Goal: Information Seeking & Learning: Learn about a topic

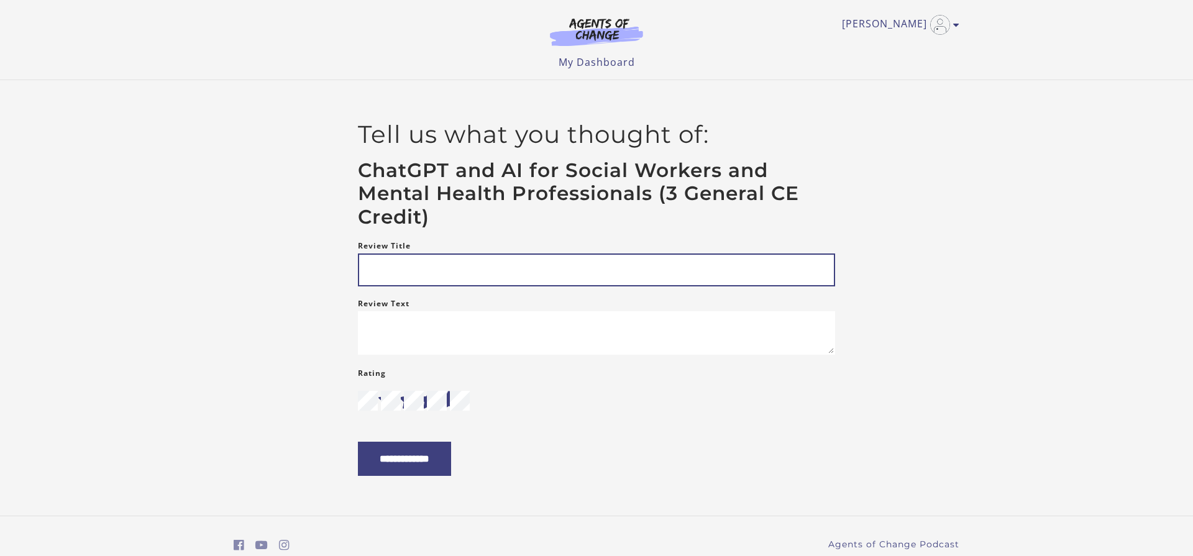
click at [376, 276] on input "Review Title" at bounding box center [596, 270] width 477 height 33
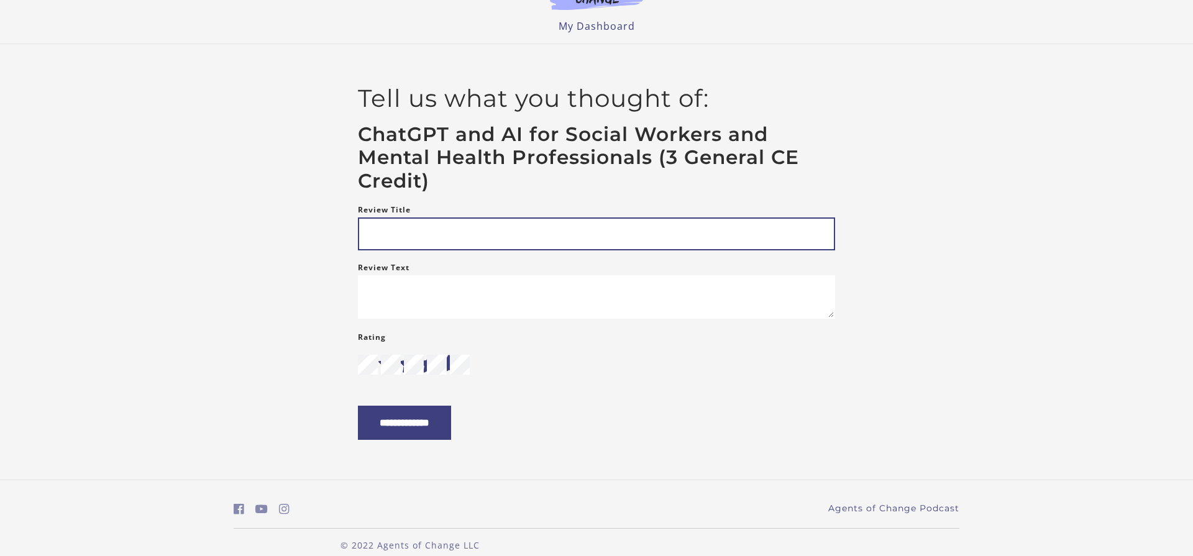
scroll to position [39, 0]
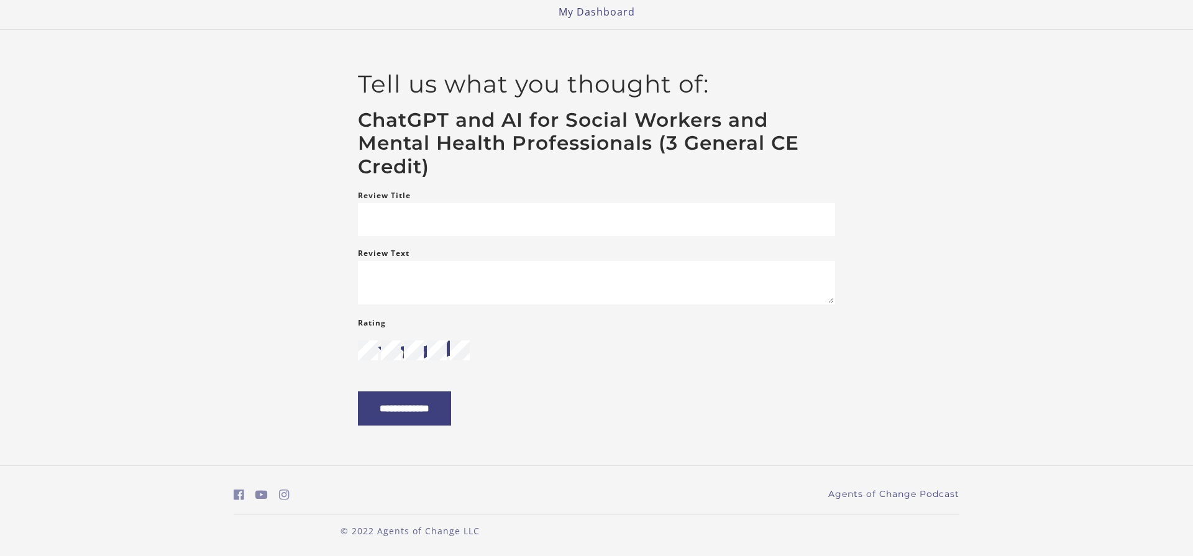
click at [377, 237] on form "**********" at bounding box center [596, 306] width 477 height 237
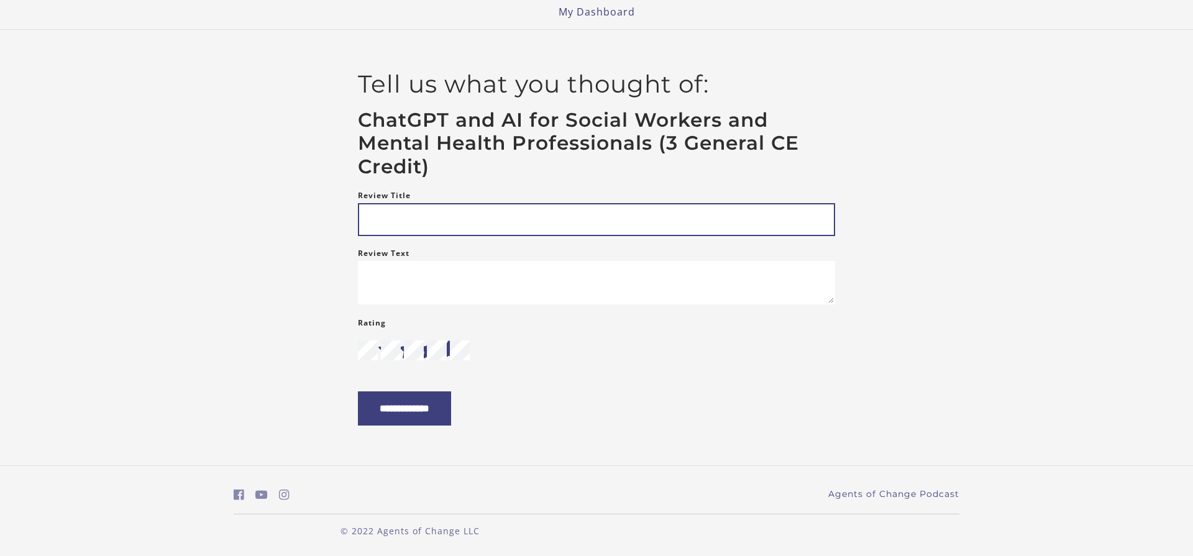
click at [368, 206] on input "Review Title" at bounding box center [596, 219] width 477 height 33
type input "*"
click at [378, 208] on input "Review Title" at bounding box center [596, 219] width 477 height 33
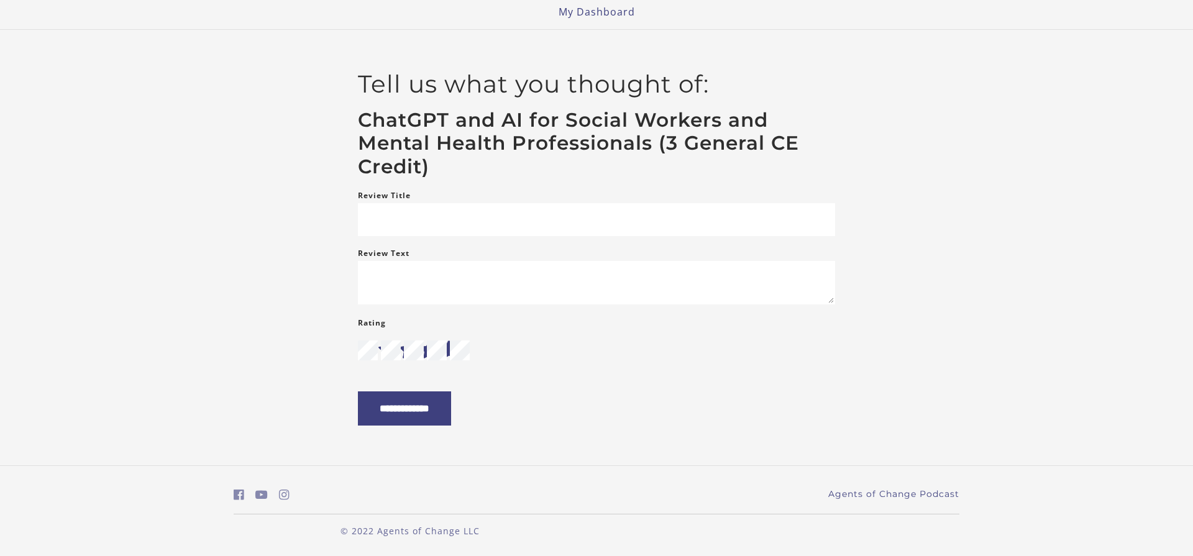
click at [449, 351] on span at bounding box center [596, 351] width 477 height 21
click at [449, 351] on icon "star" at bounding box center [449, 351] width 20 height 20
click at [429, 405] on input "**********" at bounding box center [404, 408] width 93 height 34
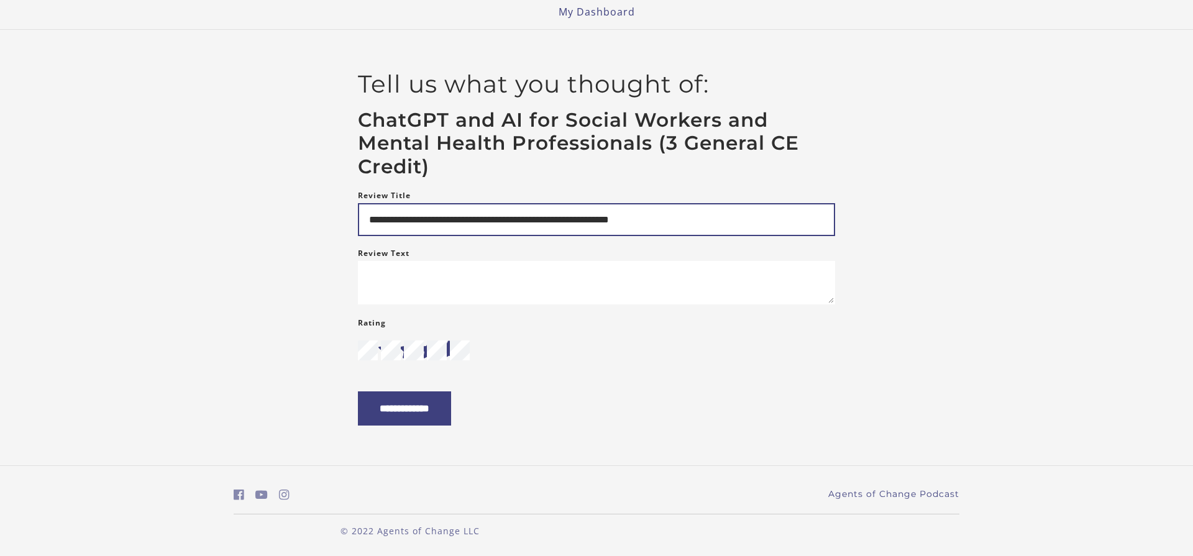
type input "**********"
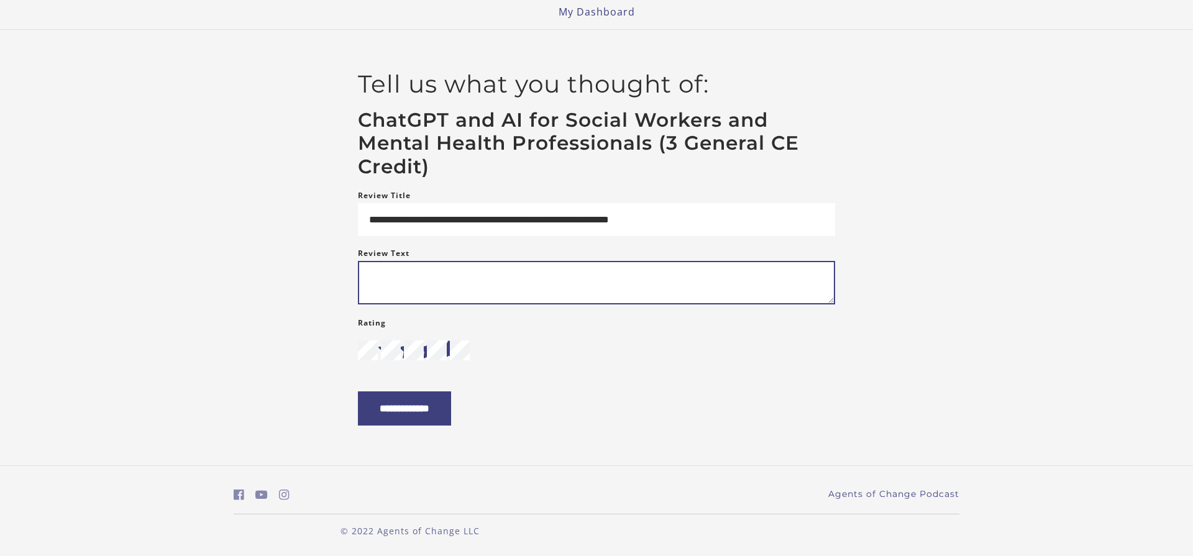
drag, startPoint x: 369, startPoint y: 278, endPoint x: 384, endPoint y: 281, distance: 15.2
click at [369, 278] on textarea "Review Text" at bounding box center [596, 282] width 477 height 43
click at [483, 273] on textarea "**********" at bounding box center [596, 282] width 477 height 43
type textarea "**********"
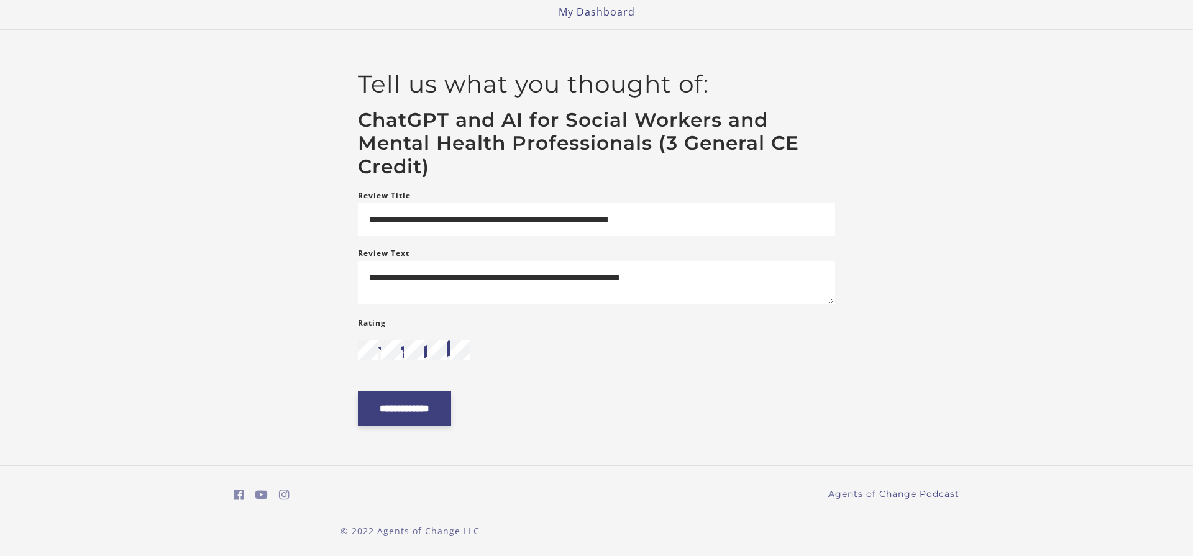
click at [421, 406] on input "**********" at bounding box center [404, 408] width 93 height 34
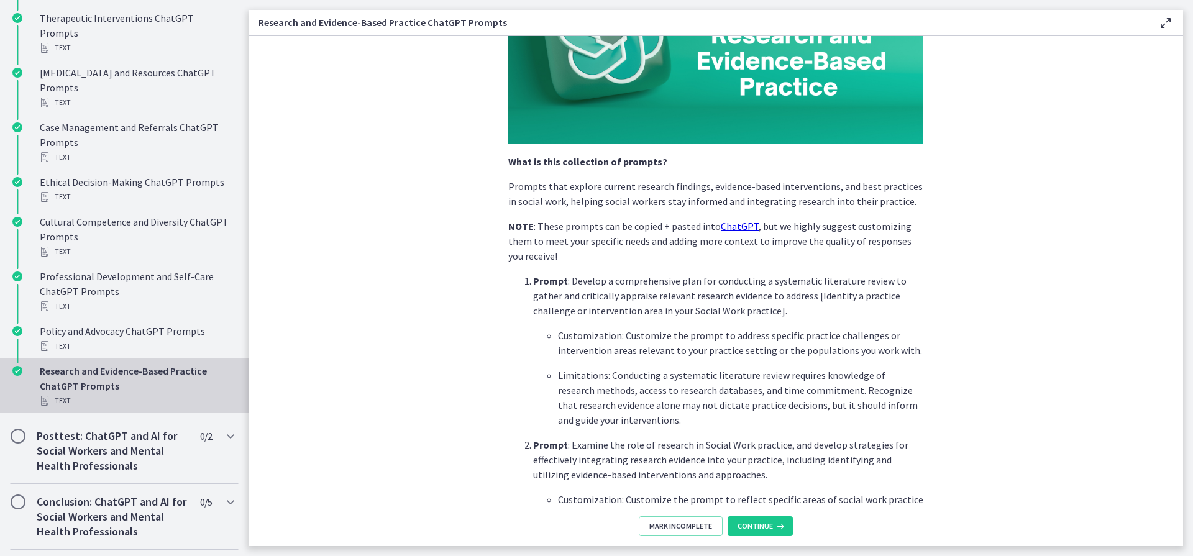
scroll to position [259, 0]
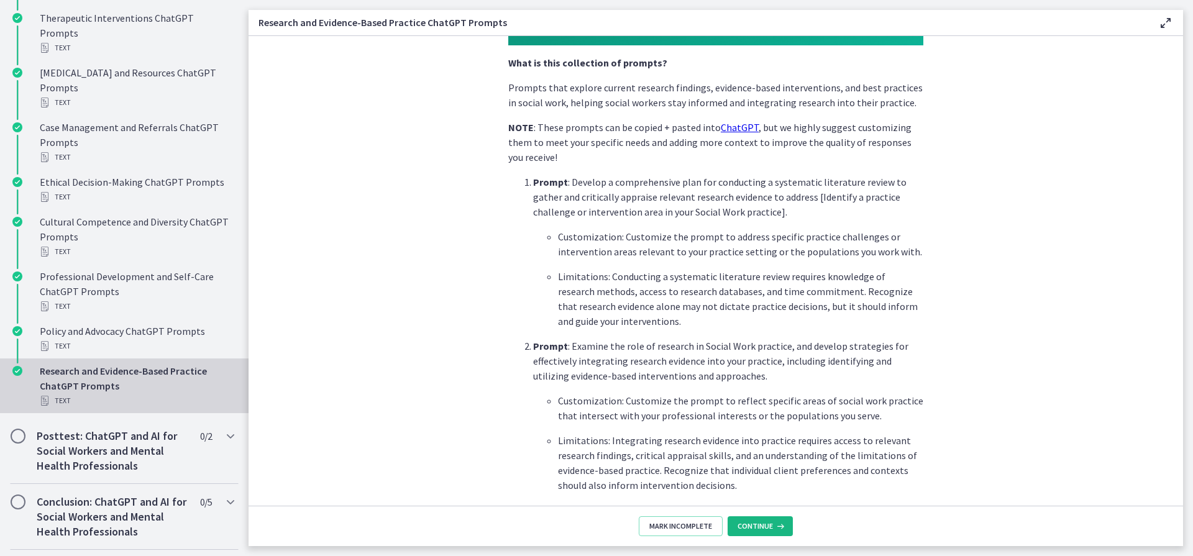
click at [767, 529] on span "Continue" at bounding box center [755, 526] width 35 height 10
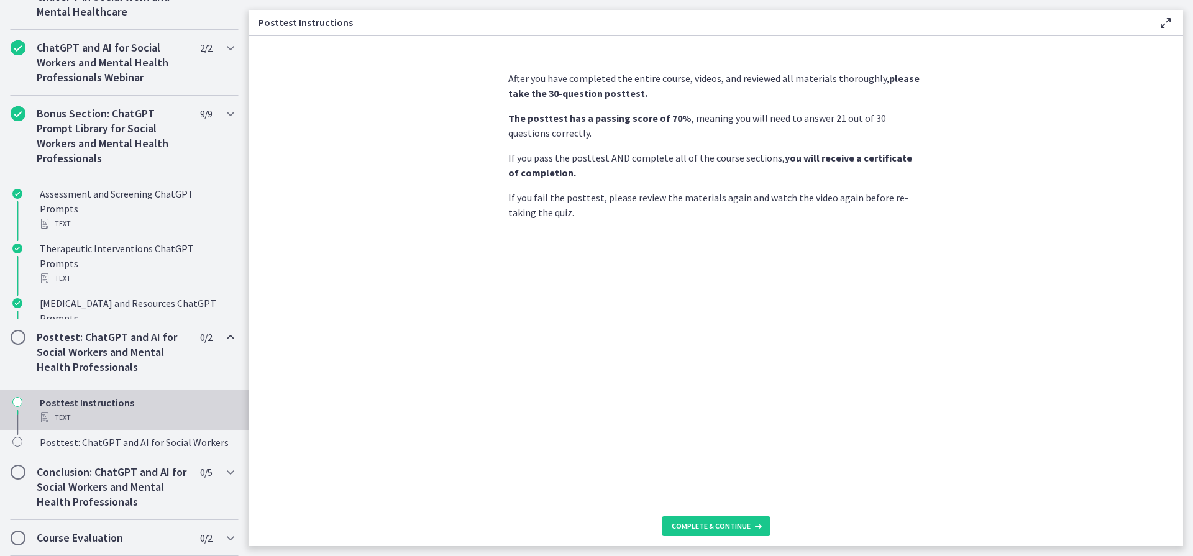
scroll to position [490, 0]
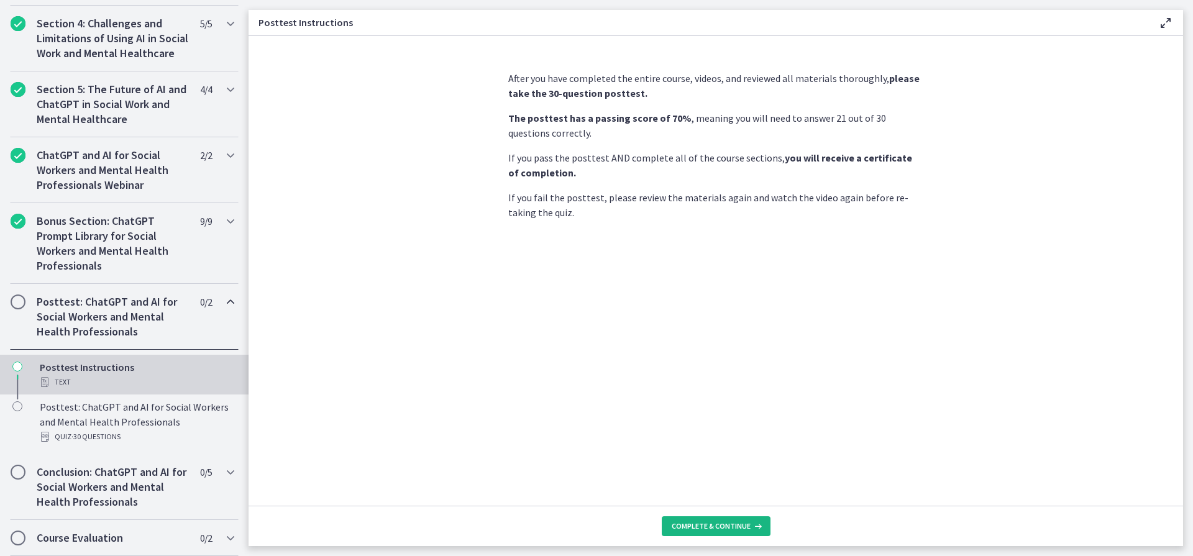
click at [702, 524] on span "Complete & continue" at bounding box center [711, 526] width 79 height 10
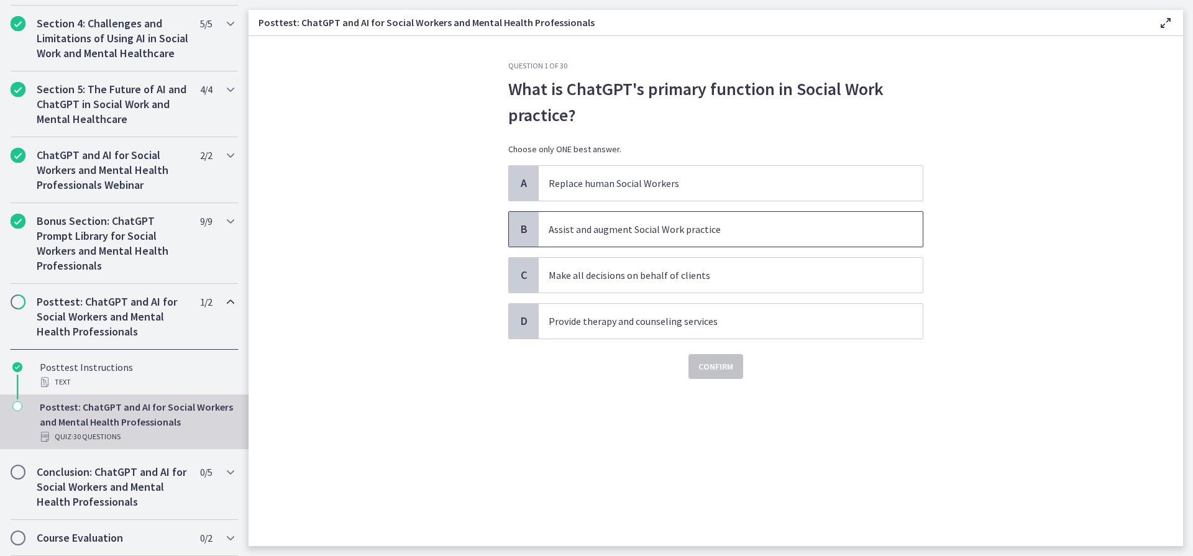
click at [518, 230] on span "B" at bounding box center [523, 229] width 15 height 15
click at [721, 367] on span "Confirm" at bounding box center [715, 366] width 35 height 15
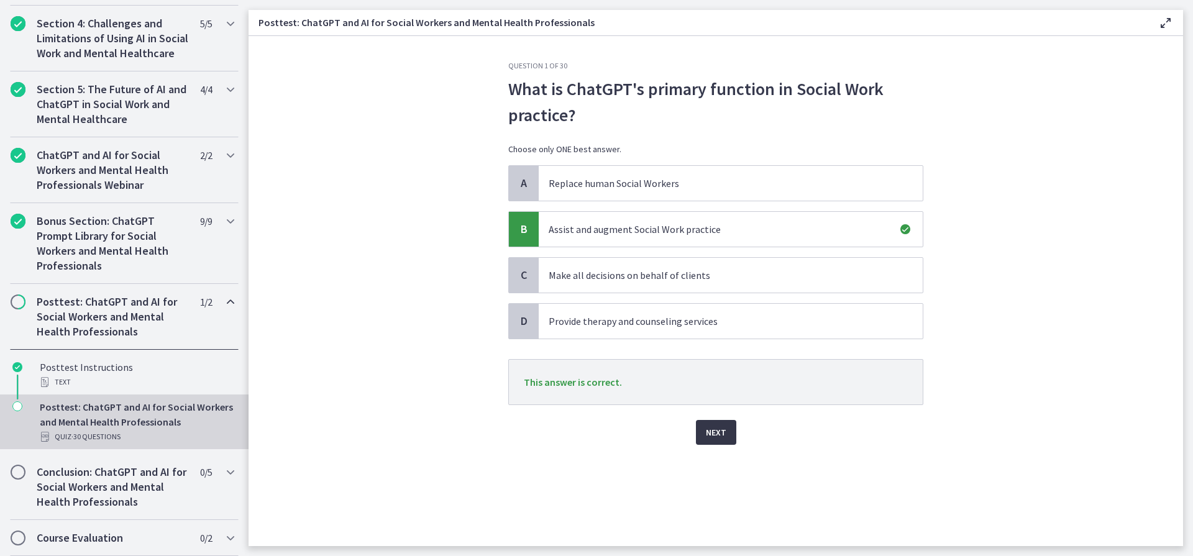
click at [707, 432] on span "Next" at bounding box center [716, 432] width 21 height 15
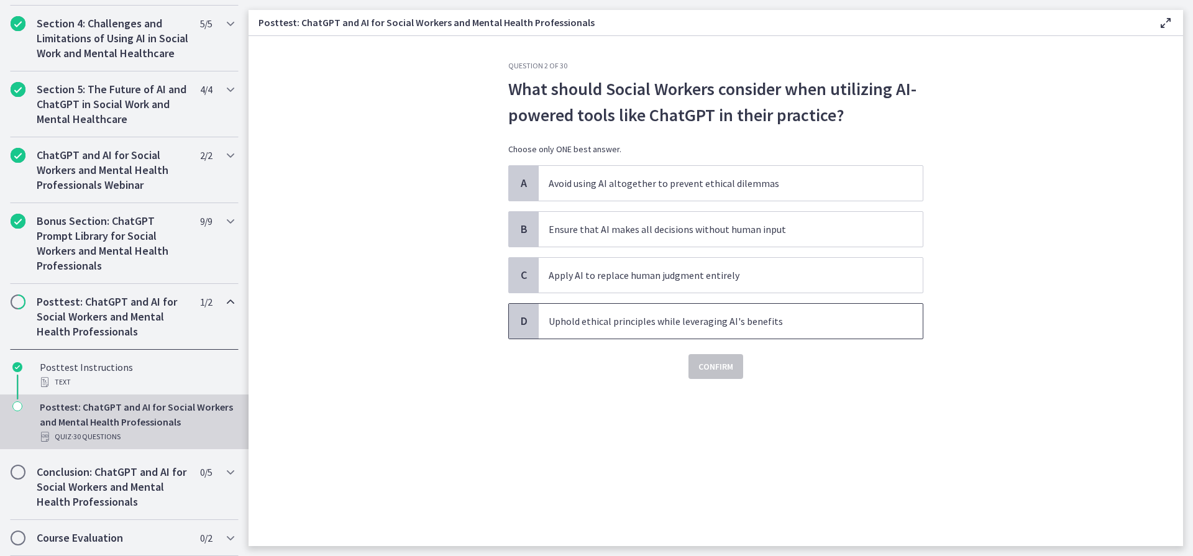
click at [523, 323] on span "D" at bounding box center [523, 321] width 15 height 15
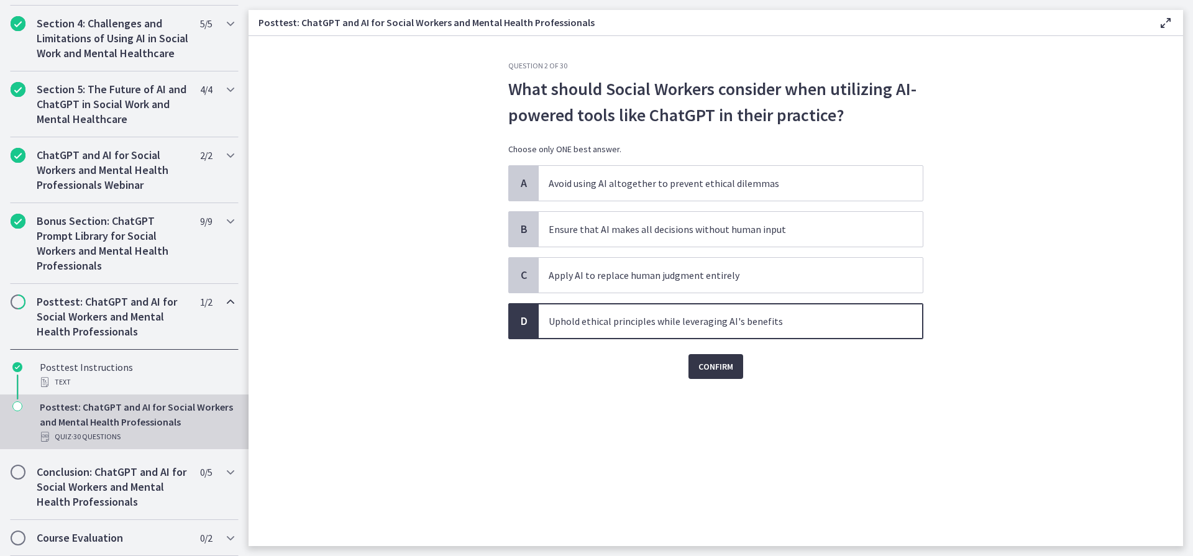
click at [720, 368] on span "Confirm" at bounding box center [715, 366] width 35 height 15
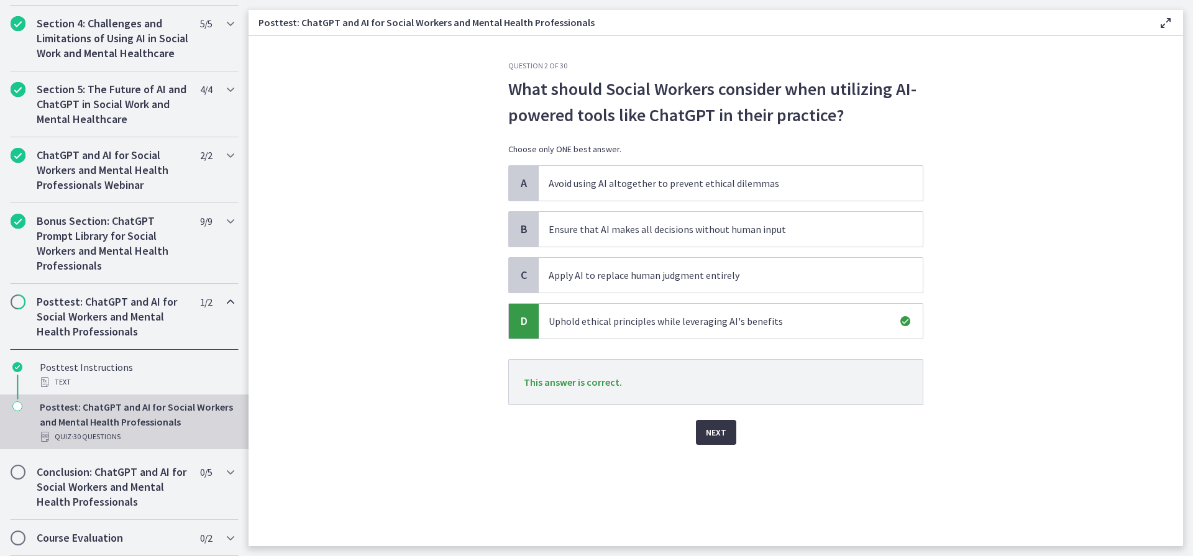
drag, startPoint x: 713, startPoint y: 431, endPoint x: 673, endPoint y: 408, distance: 46.3
click at [713, 431] on span "Next" at bounding box center [716, 432] width 21 height 15
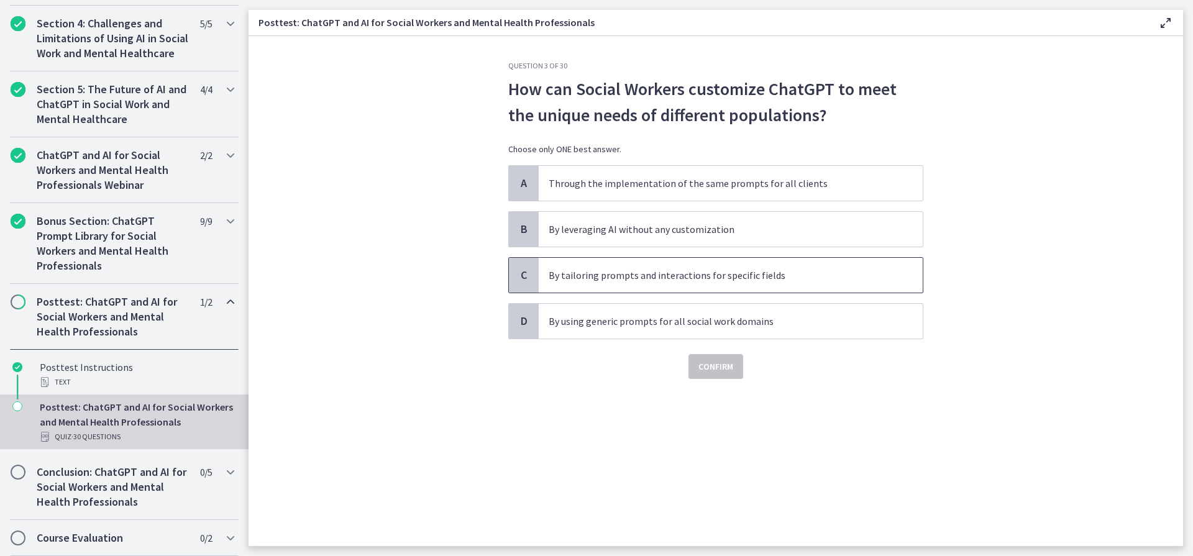
click at [519, 281] on span "C" at bounding box center [523, 275] width 15 height 15
click at [715, 370] on span "Confirm" at bounding box center [715, 366] width 35 height 15
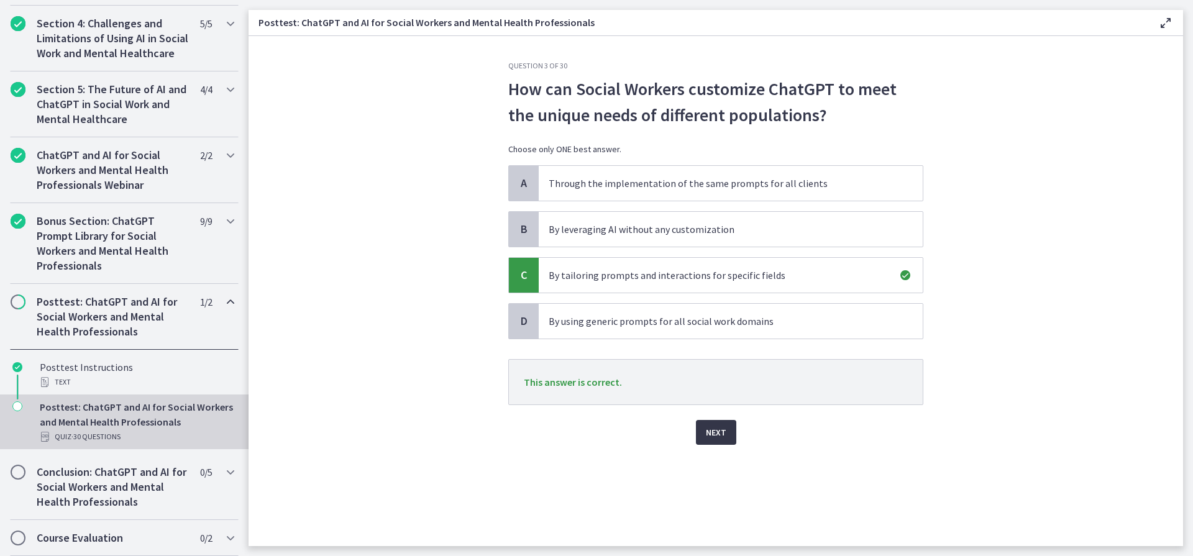
click at [715, 428] on span "Next" at bounding box center [716, 432] width 21 height 15
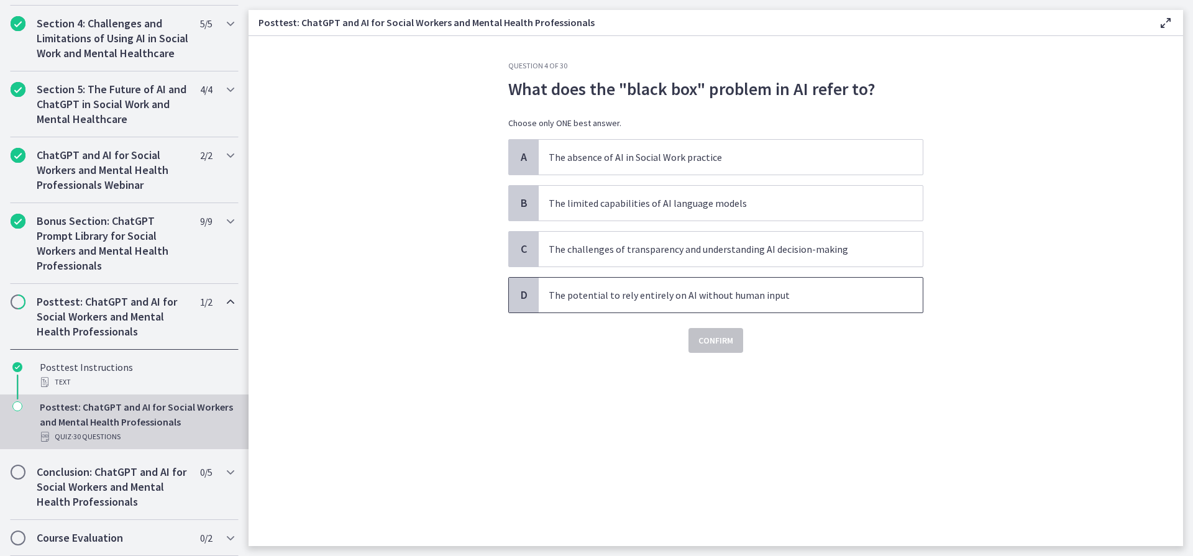
click at [524, 296] on span "D" at bounding box center [523, 295] width 15 height 15
click at [714, 342] on span "Confirm" at bounding box center [715, 340] width 35 height 15
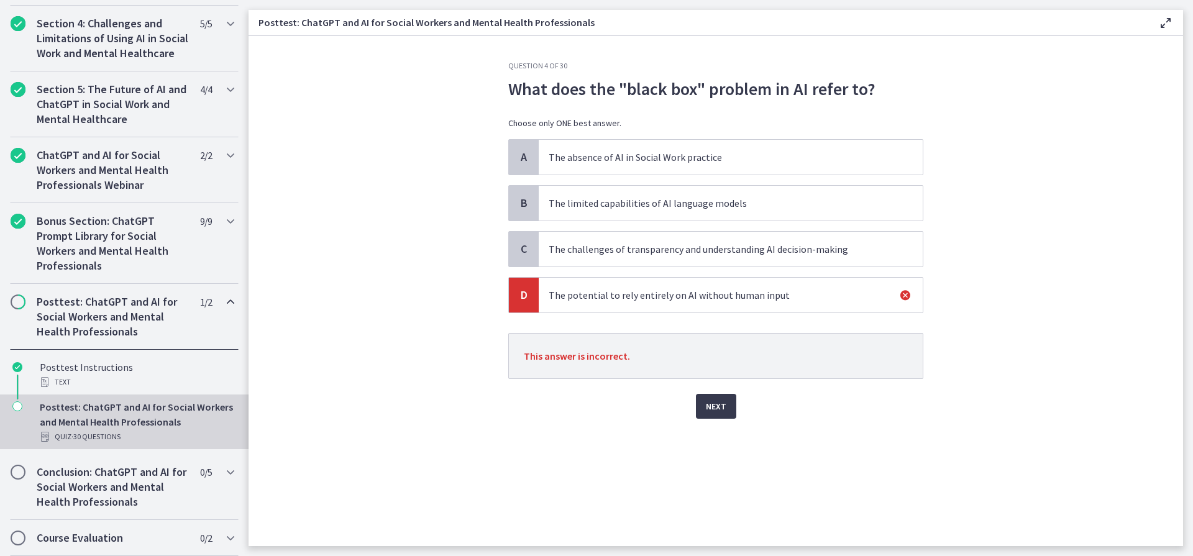
click at [522, 245] on span "C" at bounding box center [523, 249] width 15 height 15
click at [716, 405] on span "Next" at bounding box center [716, 406] width 21 height 15
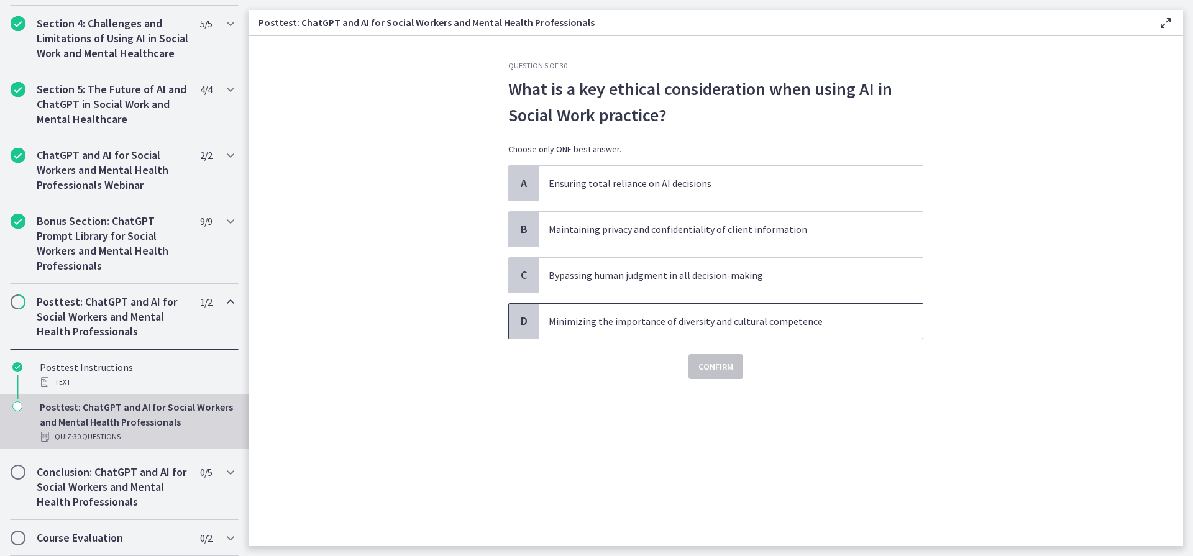
click at [519, 321] on span "D" at bounding box center [523, 321] width 15 height 15
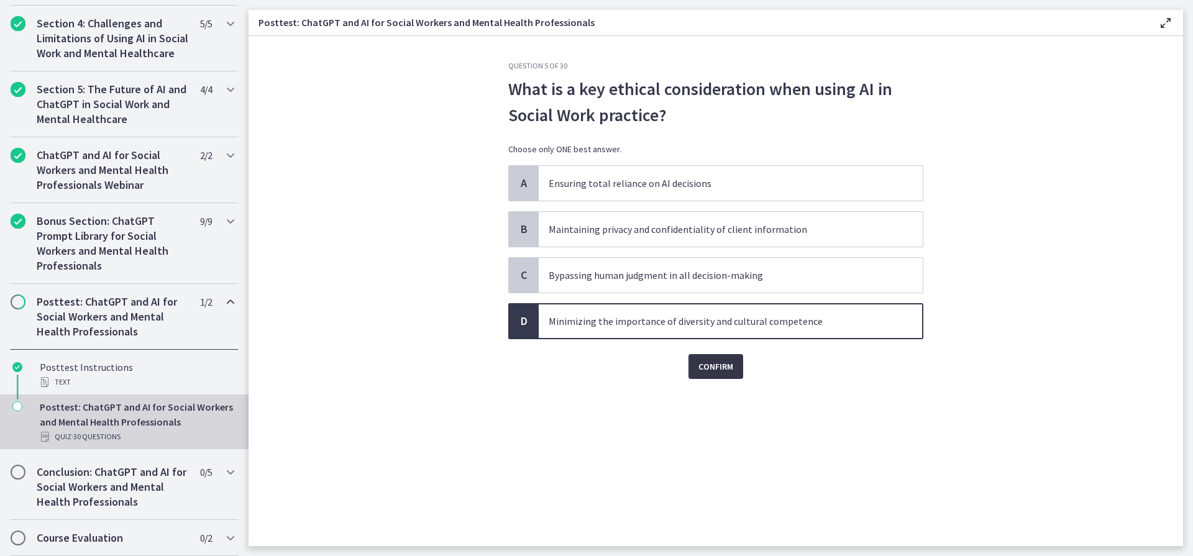
click at [722, 364] on span "Confirm" at bounding box center [715, 366] width 35 height 15
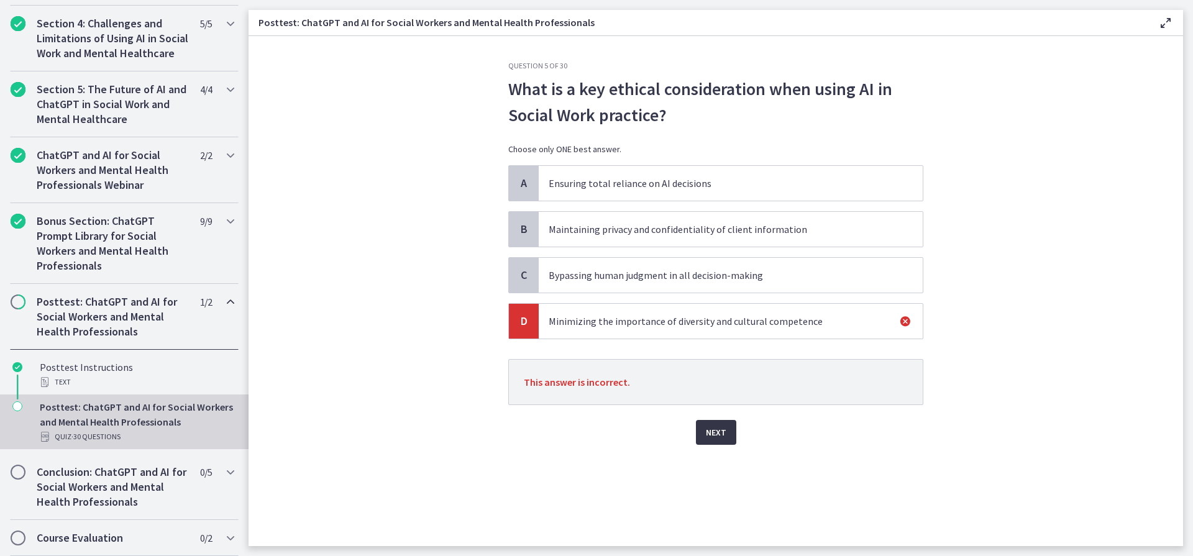
click at [721, 432] on span "Next" at bounding box center [716, 432] width 21 height 15
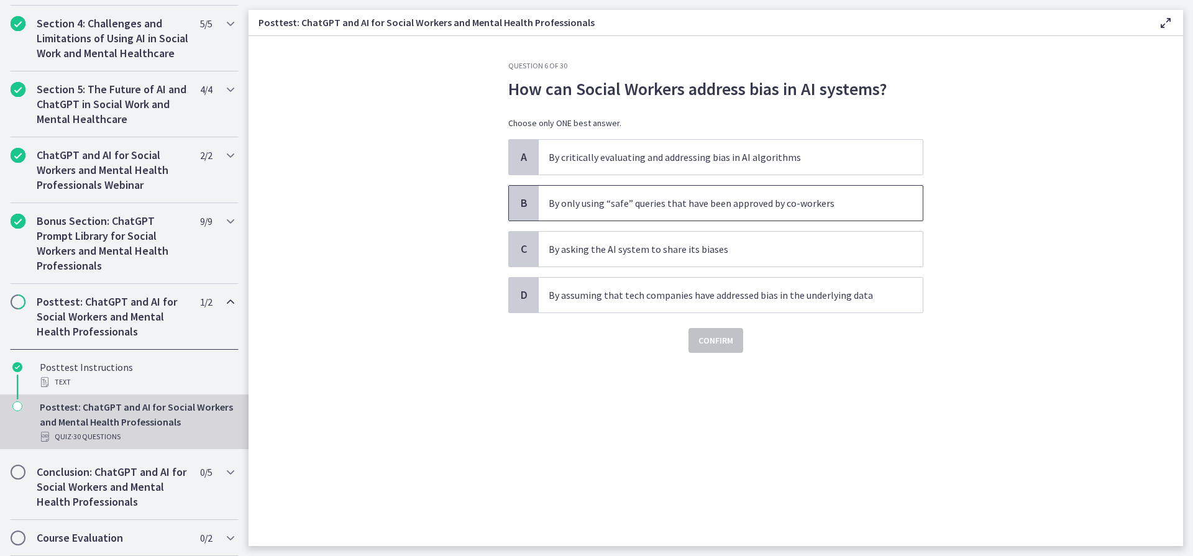
click at [526, 199] on span "B" at bounding box center [523, 203] width 15 height 15
click at [519, 153] on span "A" at bounding box center [523, 157] width 15 height 15
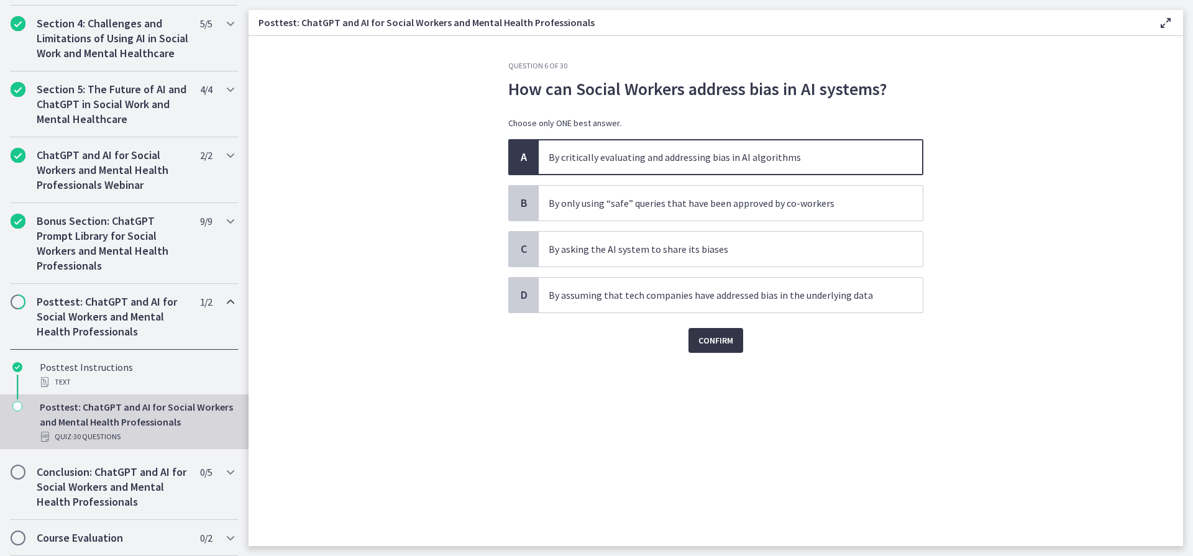
click at [710, 340] on span "Confirm" at bounding box center [715, 340] width 35 height 15
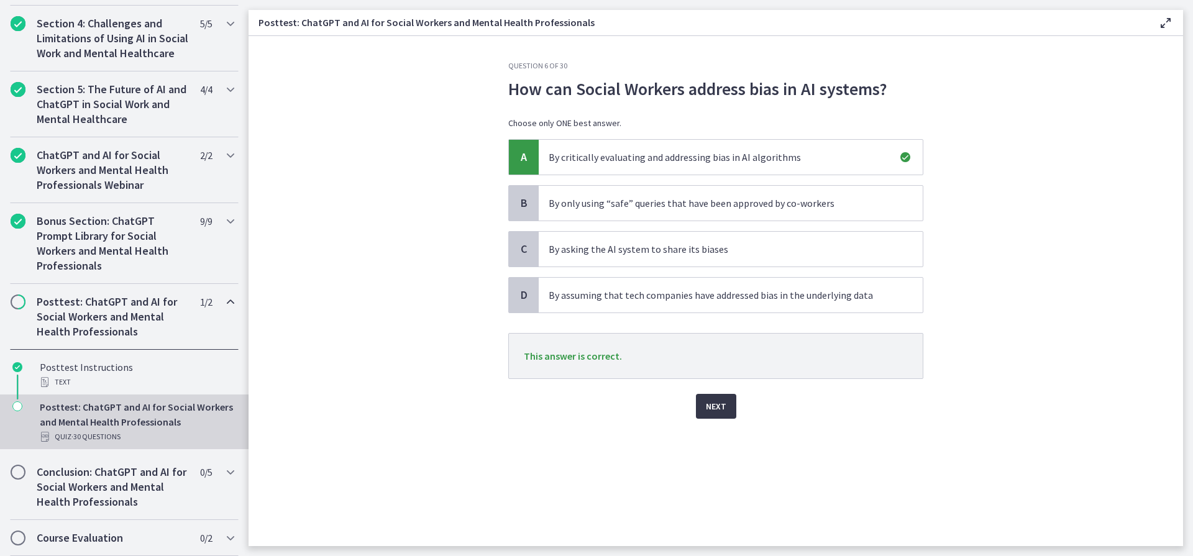
click at [713, 408] on span "Next" at bounding box center [716, 406] width 21 height 15
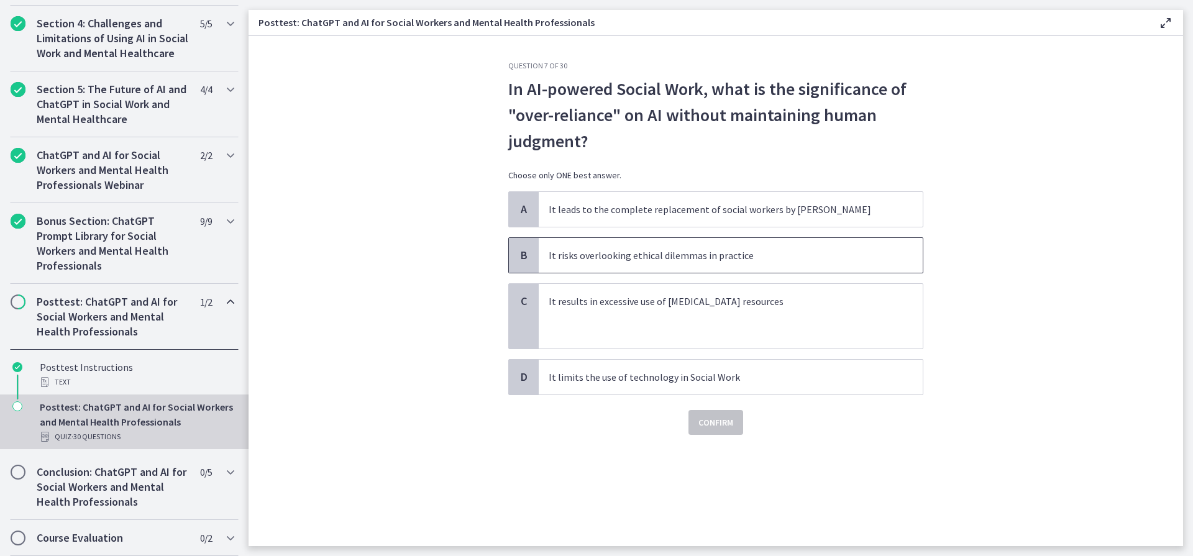
click at [525, 257] on span "B" at bounding box center [523, 255] width 15 height 15
click at [713, 419] on span "Confirm" at bounding box center [715, 422] width 35 height 15
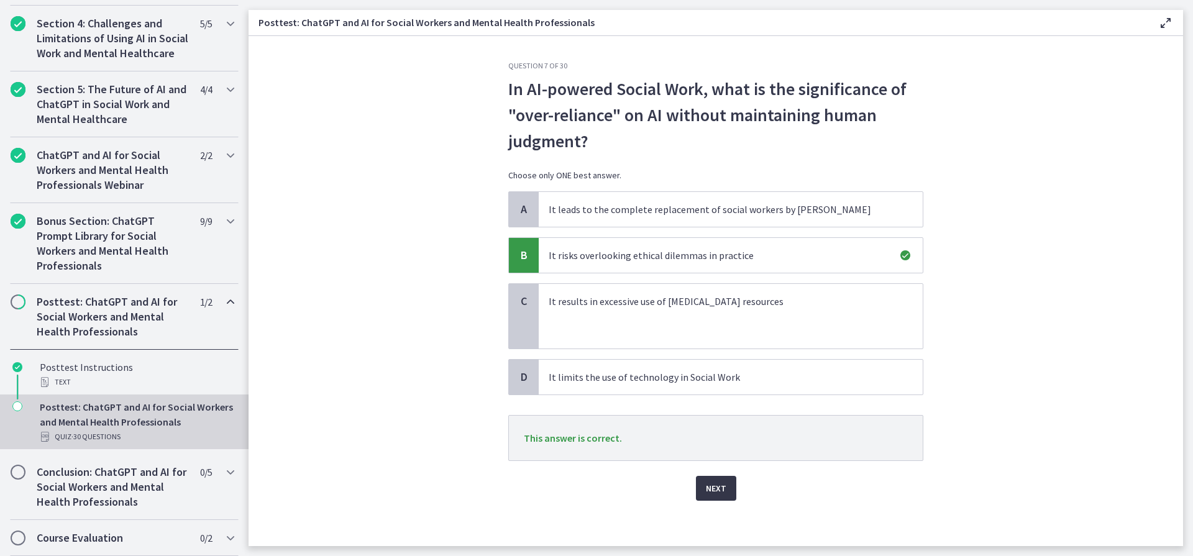
click at [706, 480] on button "Next" at bounding box center [716, 488] width 40 height 25
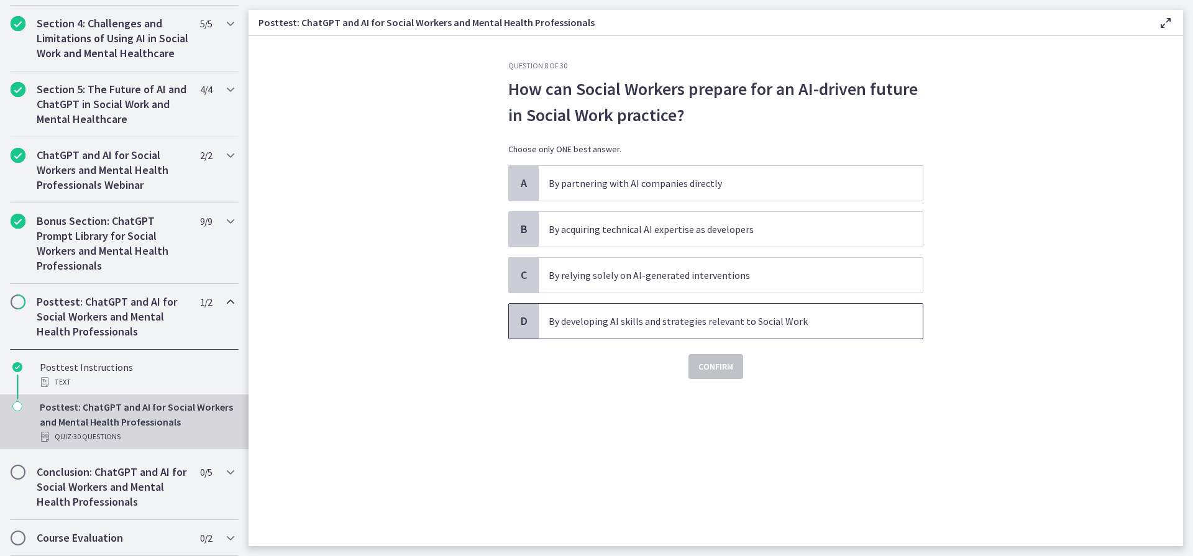
click at [534, 318] on div "D" at bounding box center [524, 321] width 30 height 35
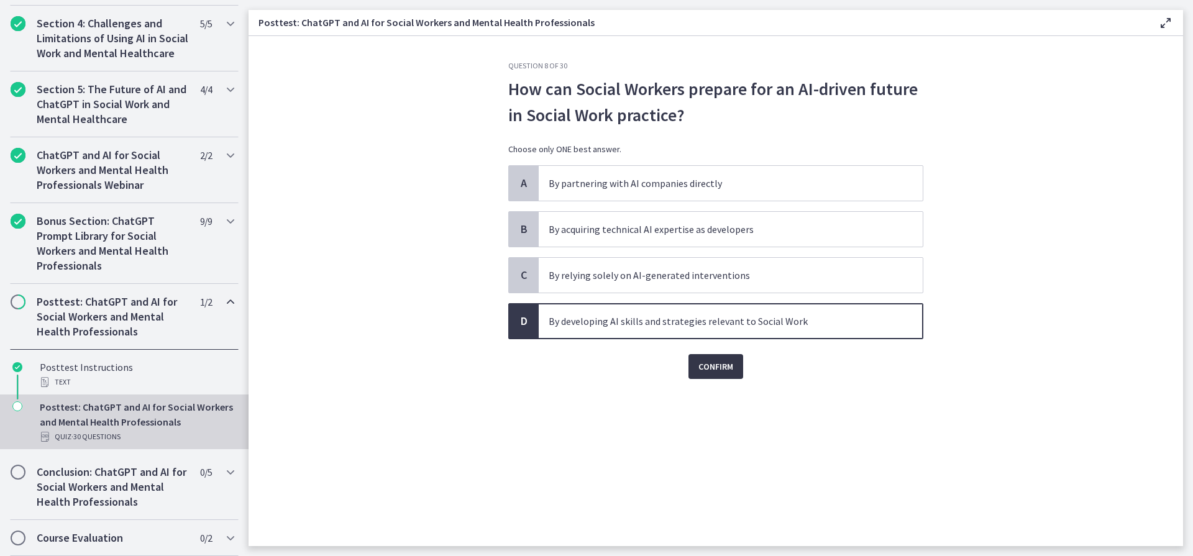
click at [713, 364] on span "Confirm" at bounding box center [715, 366] width 35 height 15
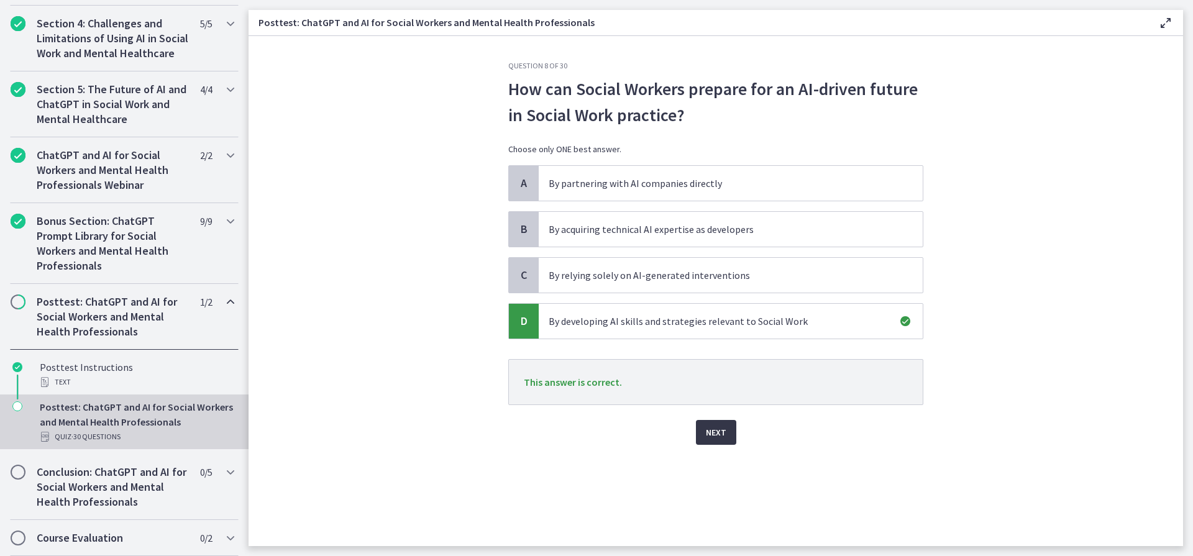
click at [717, 434] on span "Next" at bounding box center [716, 432] width 21 height 15
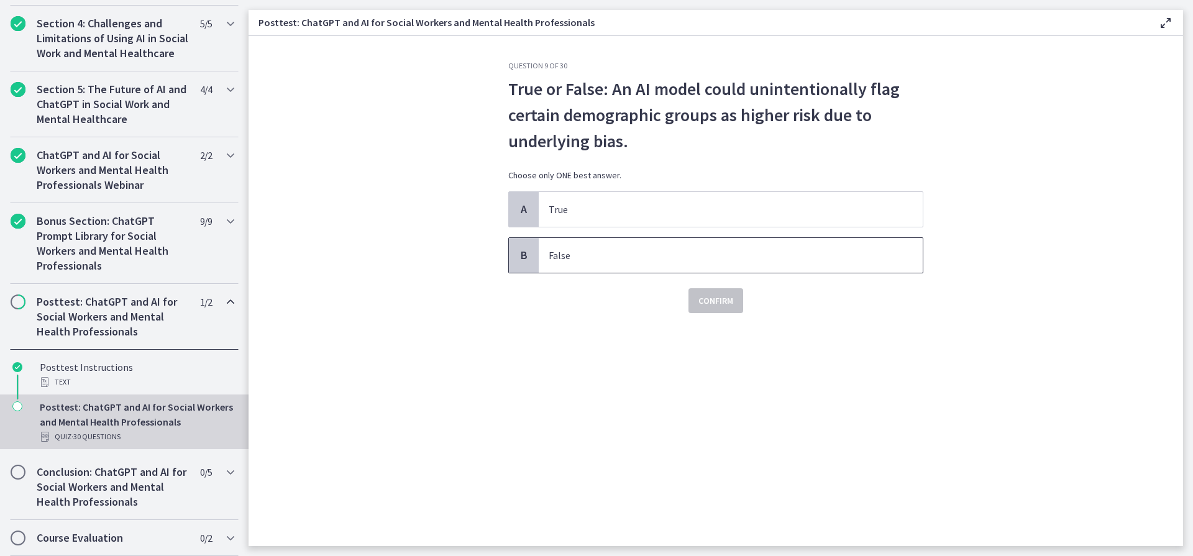
click at [526, 255] on span "B" at bounding box center [523, 255] width 15 height 15
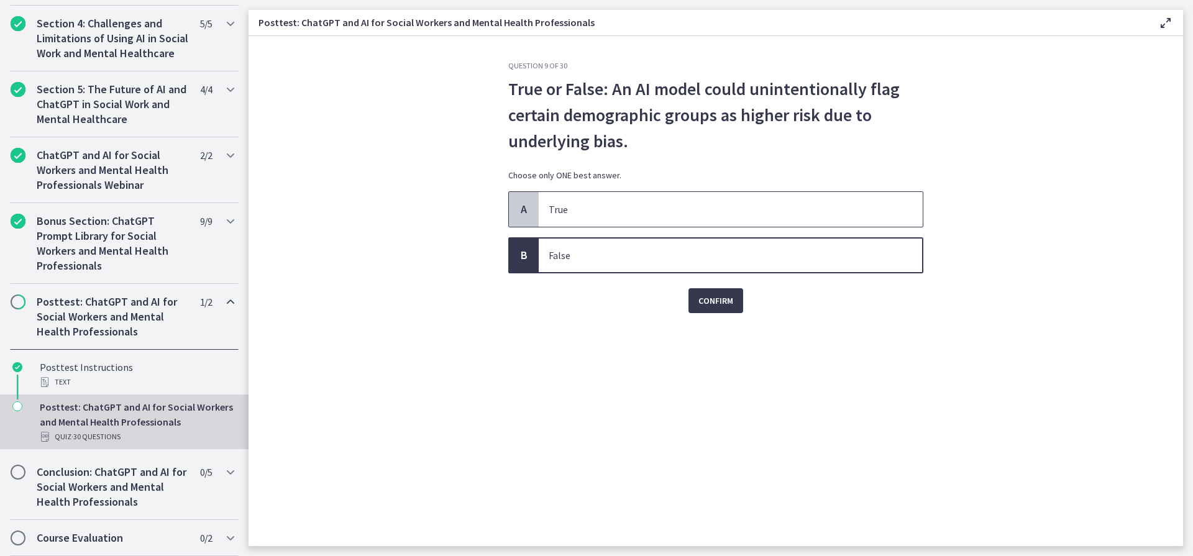
drag, startPoint x: 521, startPoint y: 203, endPoint x: 567, endPoint y: 232, distance: 54.0
click at [523, 204] on span "A" at bounding box center [523, 209] width 15 height 15
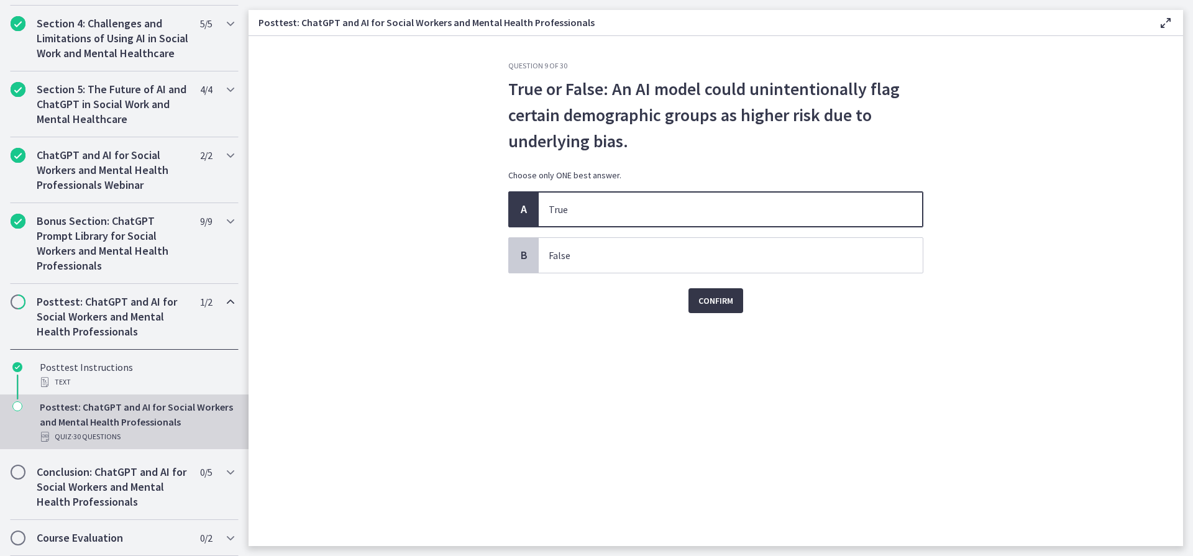
click at [720, 301] on span "Confirm" at bounding box center [715, 300] width 35 height 15
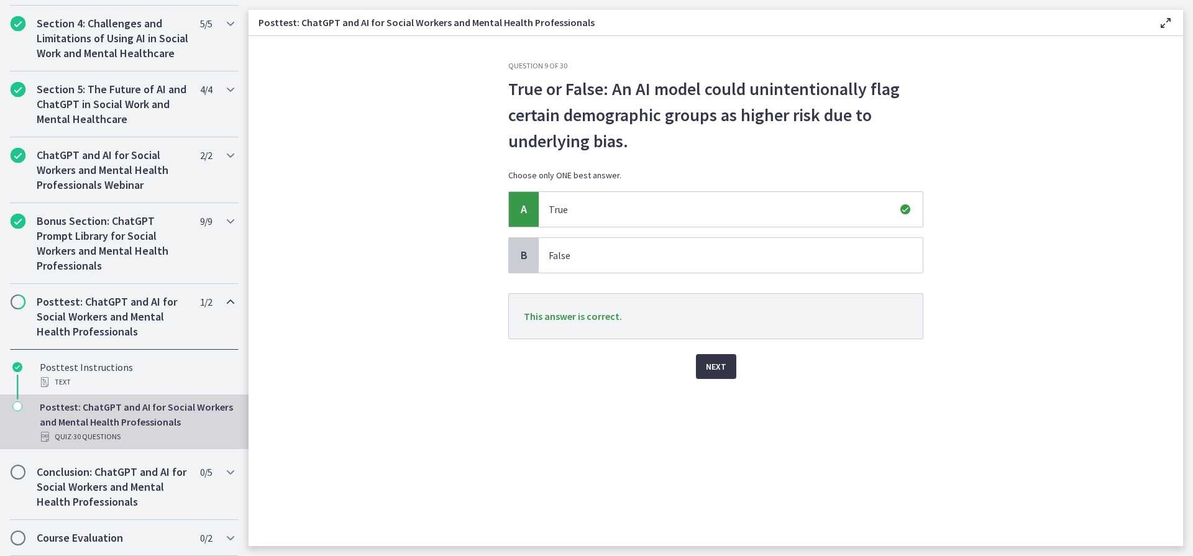
click at [718, 365] on span "Next" at bounding box center [716, 366] width 21 height 15
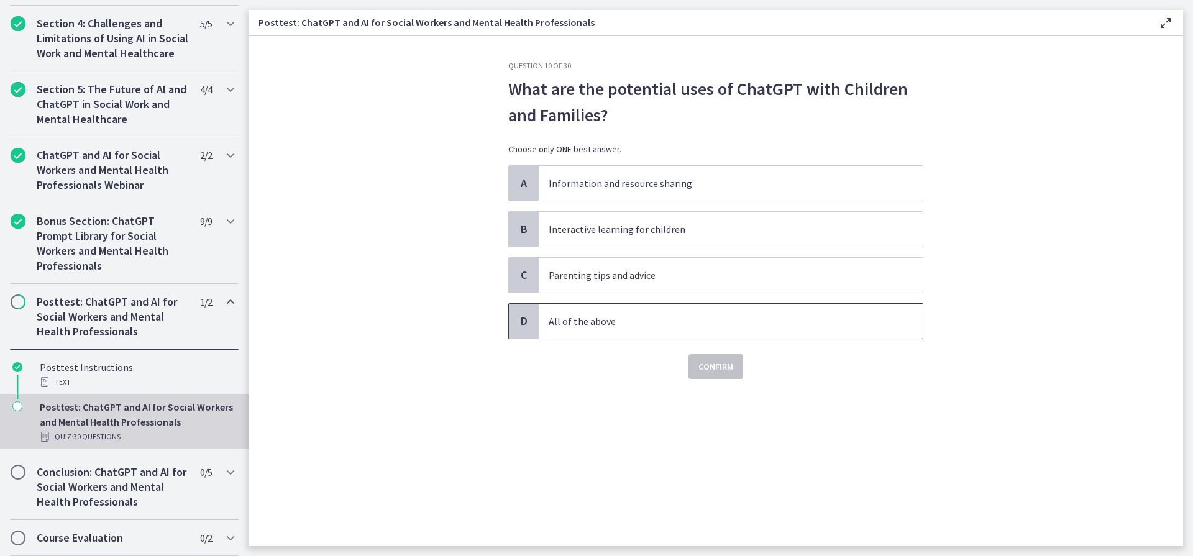
click at [523, 322] on span "D" at bounding box center [523, 321] width 15 height 15
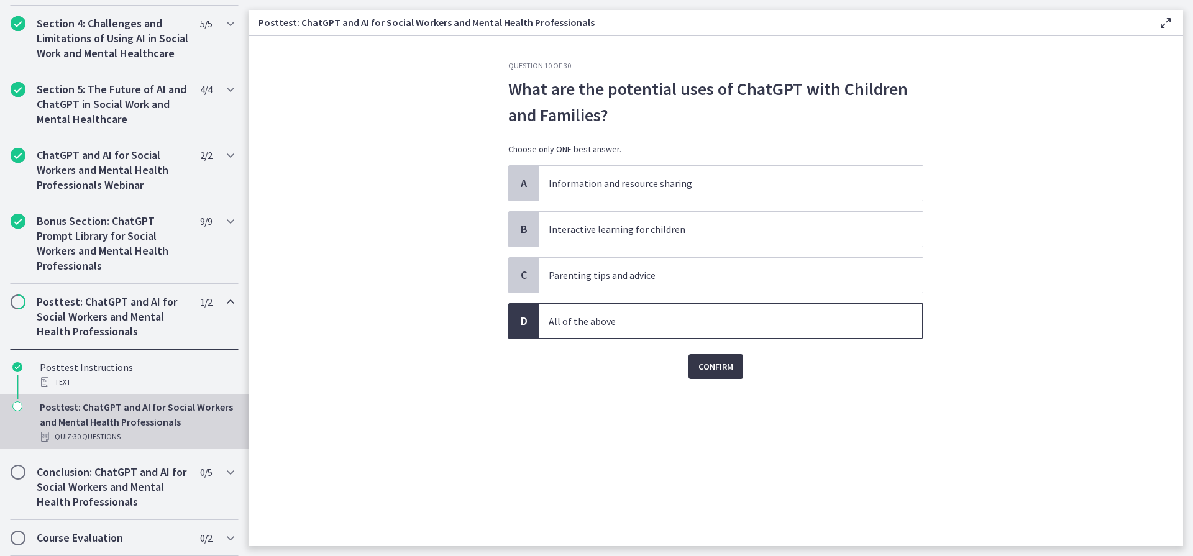
click at [713, 369] on span "Confirm" at bounding box center [715, 366] width 35 height 15
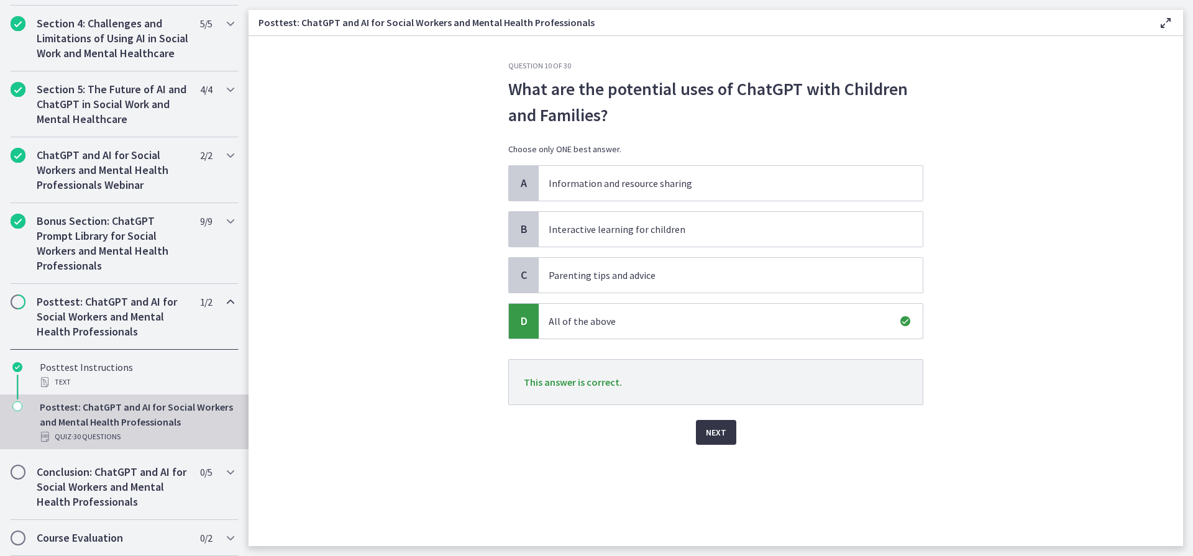
click at [715, 431] on span "Next" at bounding box center [716, 432] width 21 height 15
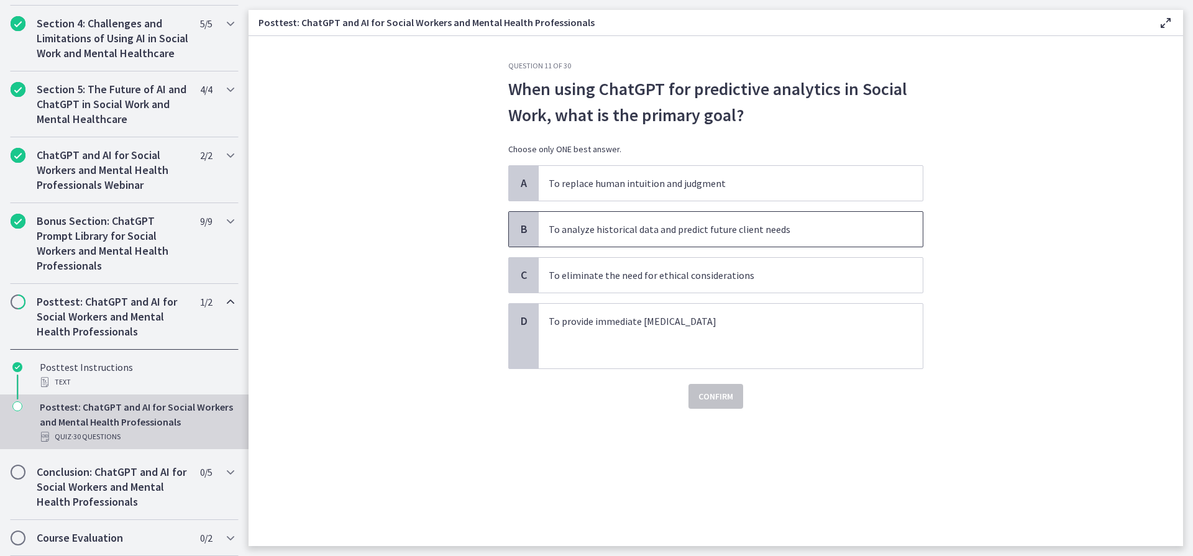
click at [520, 227] on span "B" at bounding box center [523, 229] width 15 height 15
click at [715, 393] on span "Confirm" at bounding box center [715, 396] width 35 height 15
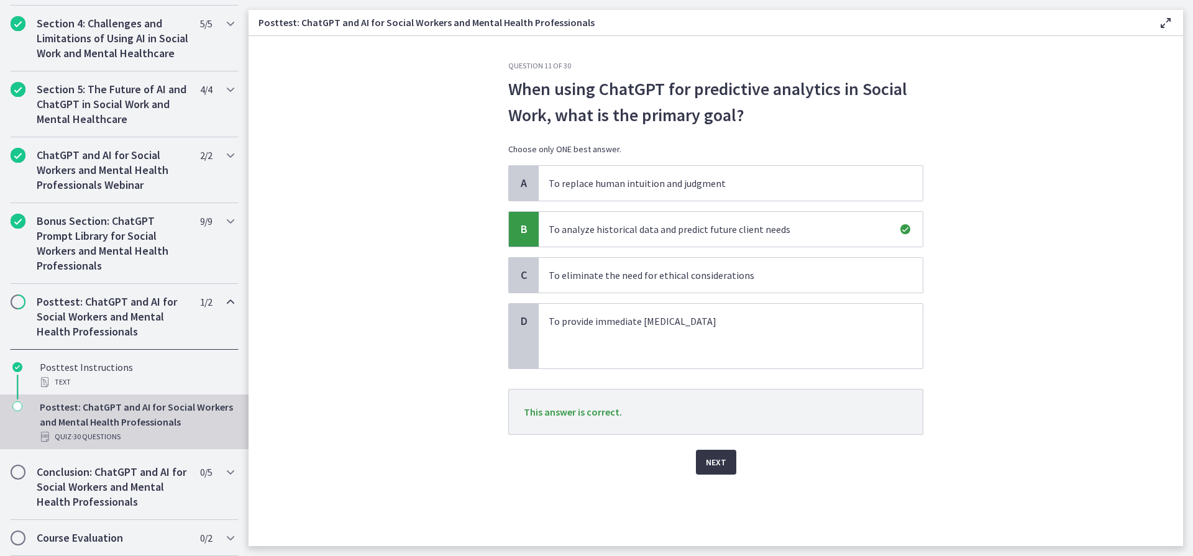
click at [716, 462] on span "Next" at bounding box center [716, 462] width 21 height 15
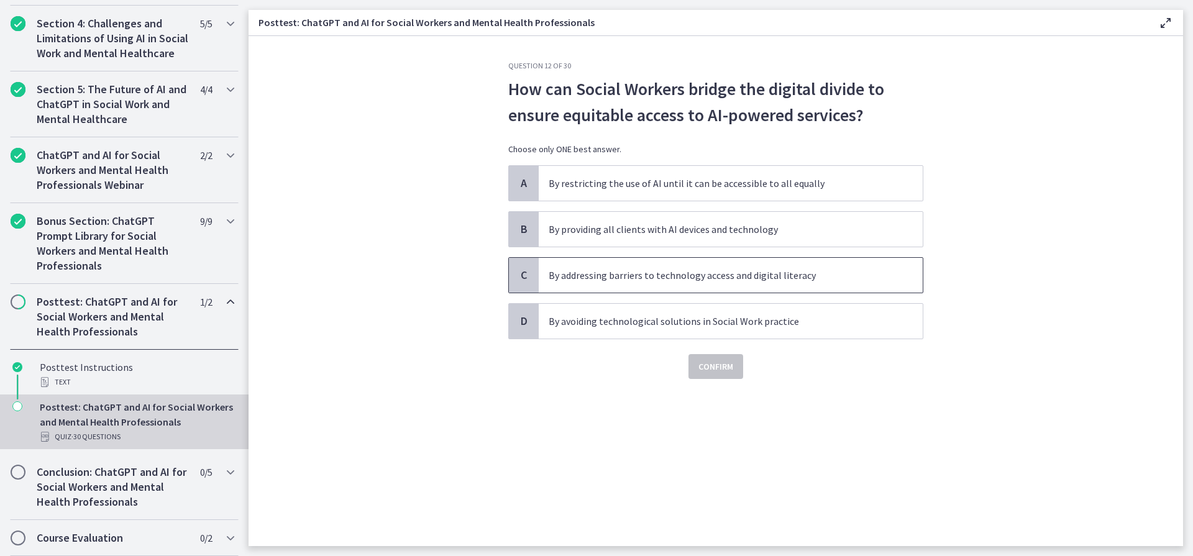
click at [524, 272] on span "C" at bounding box center [523, 275] width 15 height 15
click at [720, 360] on span "Confirm" at bounding box center [715, 366] width 35 height 15
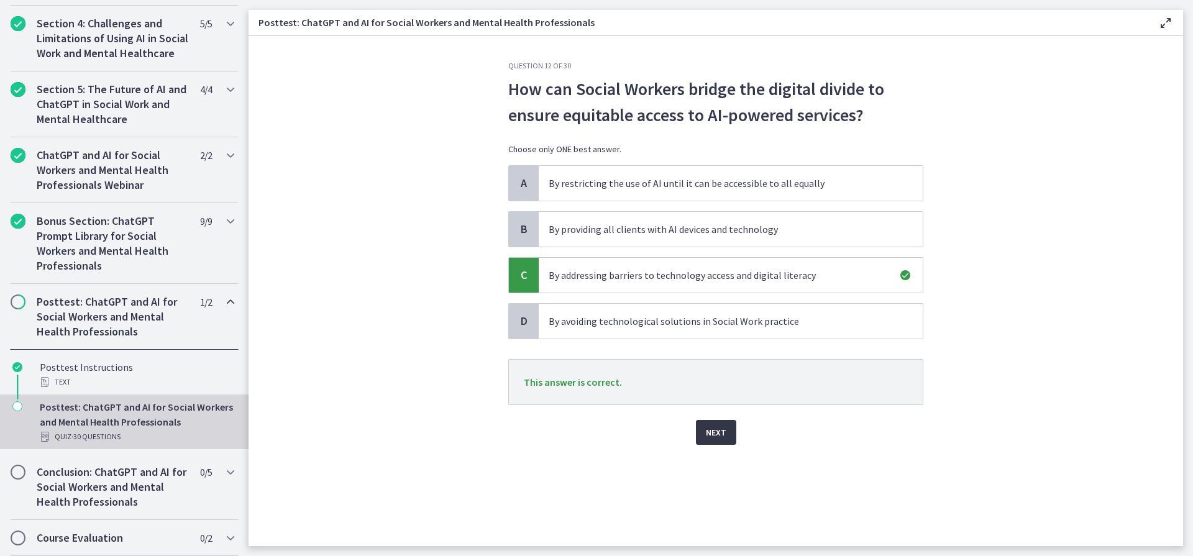
click at [716, 427] on span "Next" at bounding box center [716, 432] width 21 height 15
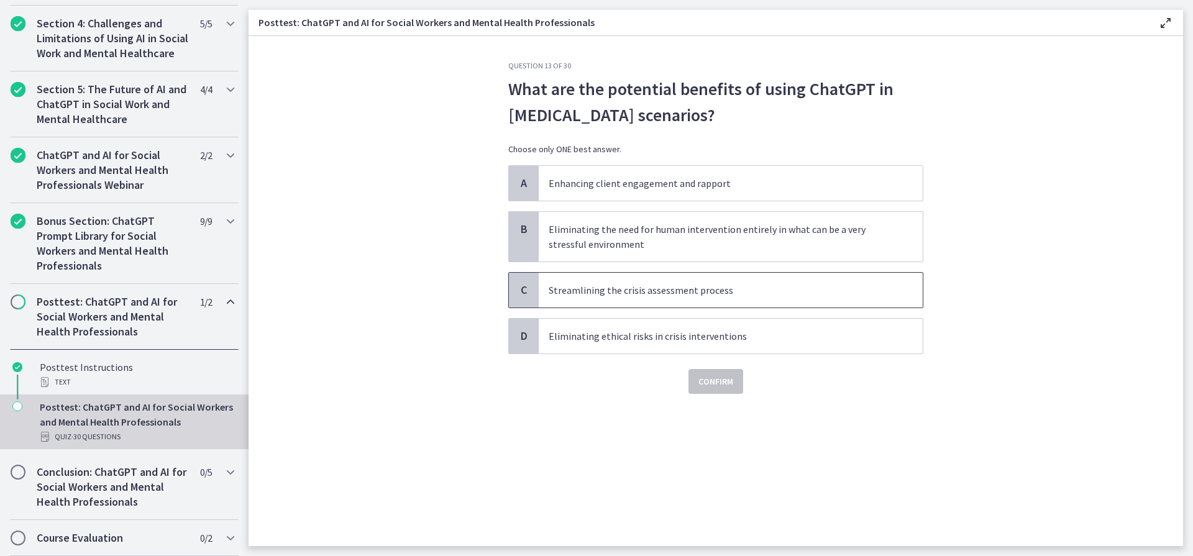
click at [524, 288] on span "C" at bounding box center [523, 290] width 15 height 15
click at [718, 387] on span "Confirm" at bounding box center [715, 381] width 35 height 15
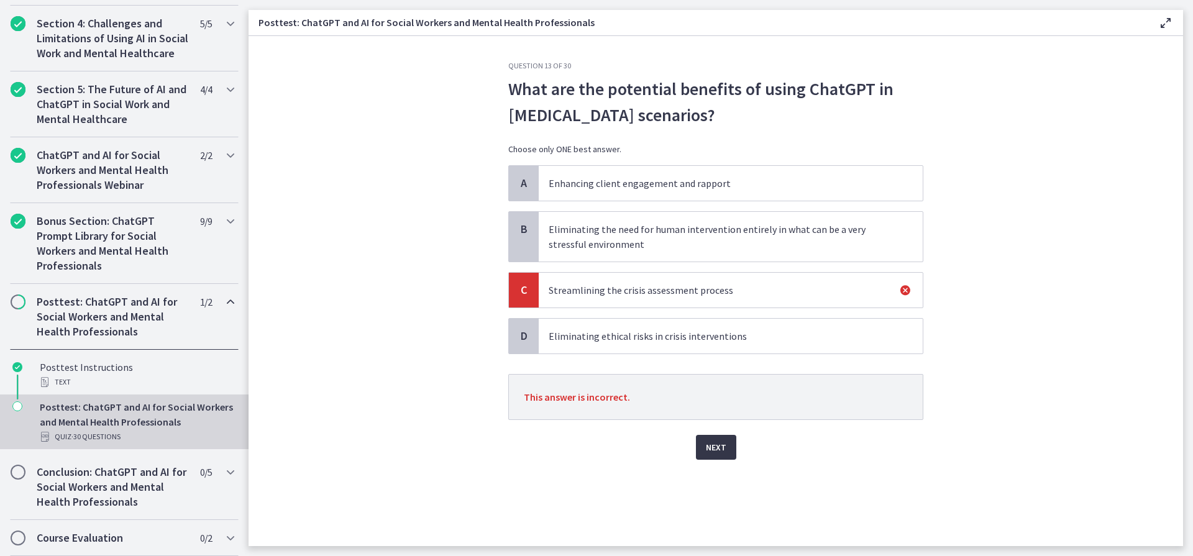
click at [721, 452] on span "Next" at bounding box center [716, 447] width 21 height 15
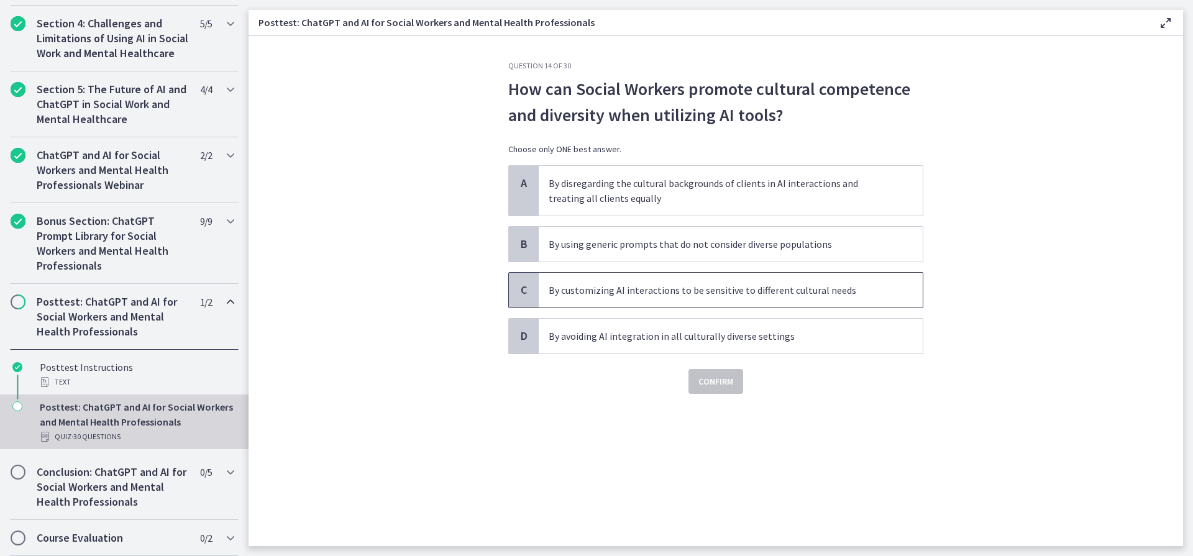
click at [530, 291] on span "C" at bounding box center [523, 290] width 15 height 15
click at [720, 387] on span "Confirm" at bounding box center [715, 381] width 35 height 15
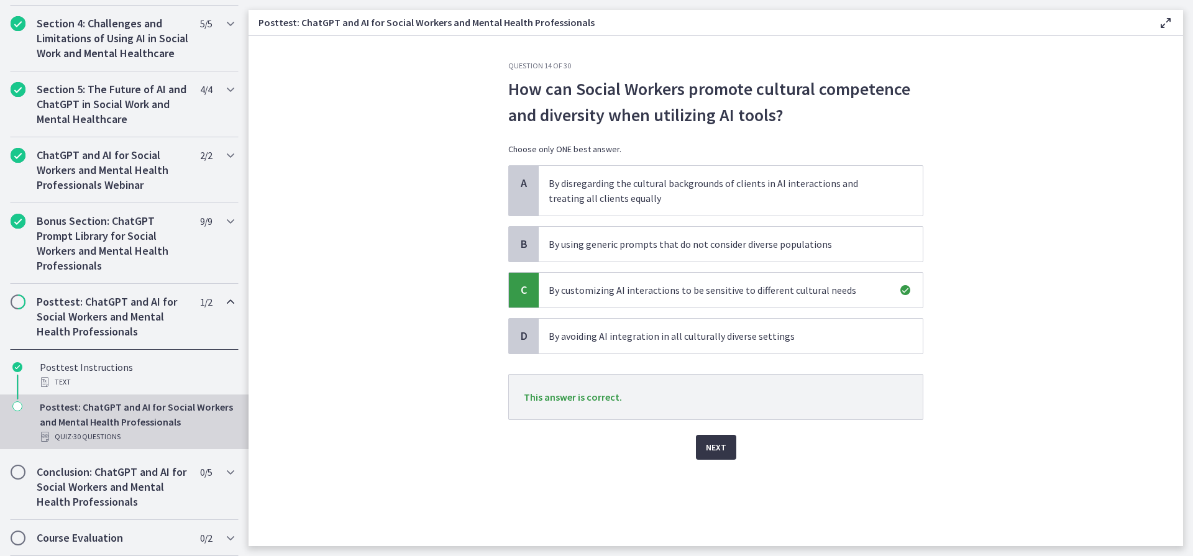
click at [708, 443] on span "Next" at bounding box center [716, 447] width 21 height 15
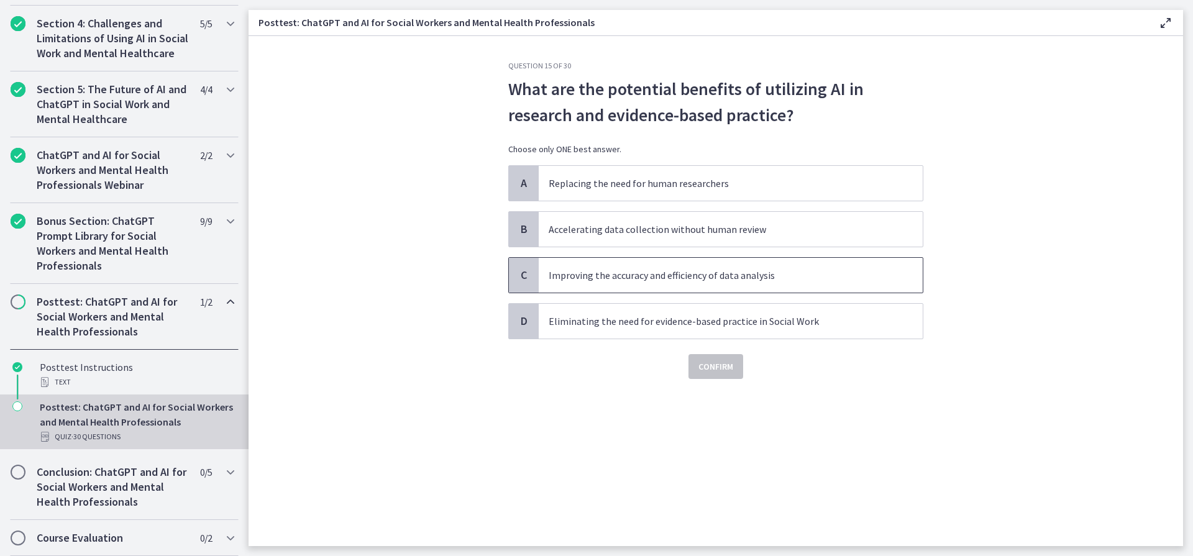
click at [523, 272] on span "C" at bounding box center [523, 275] width 15 height 15
click at [718, 365] on span "Confirm" at bounding box center [715, 366] width 35 height 15
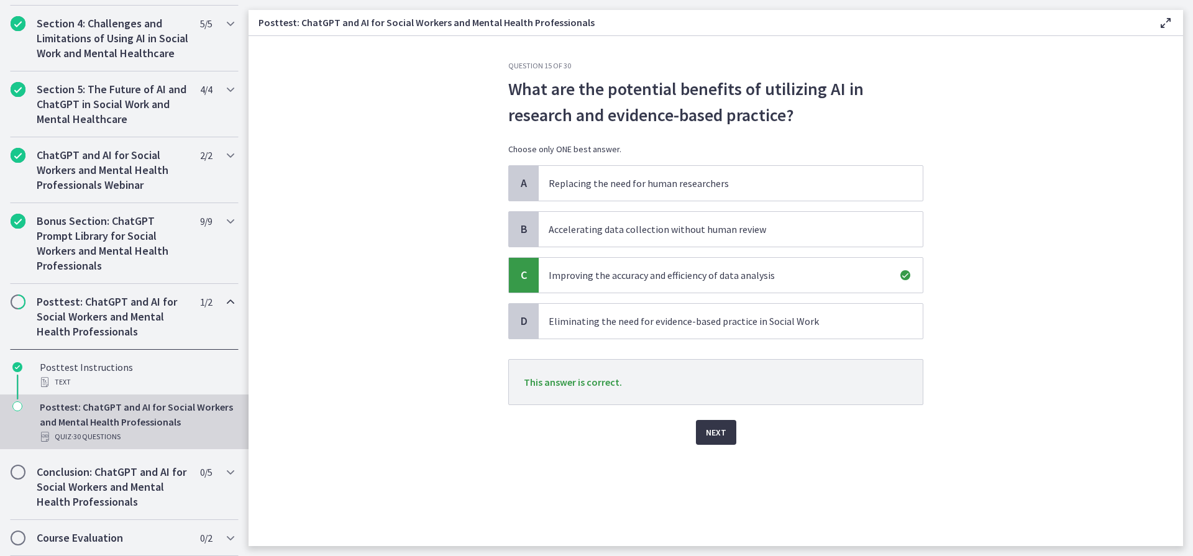
click at [718, 433] on span "Next" at bounding box center [716, 432] width 21 height 15
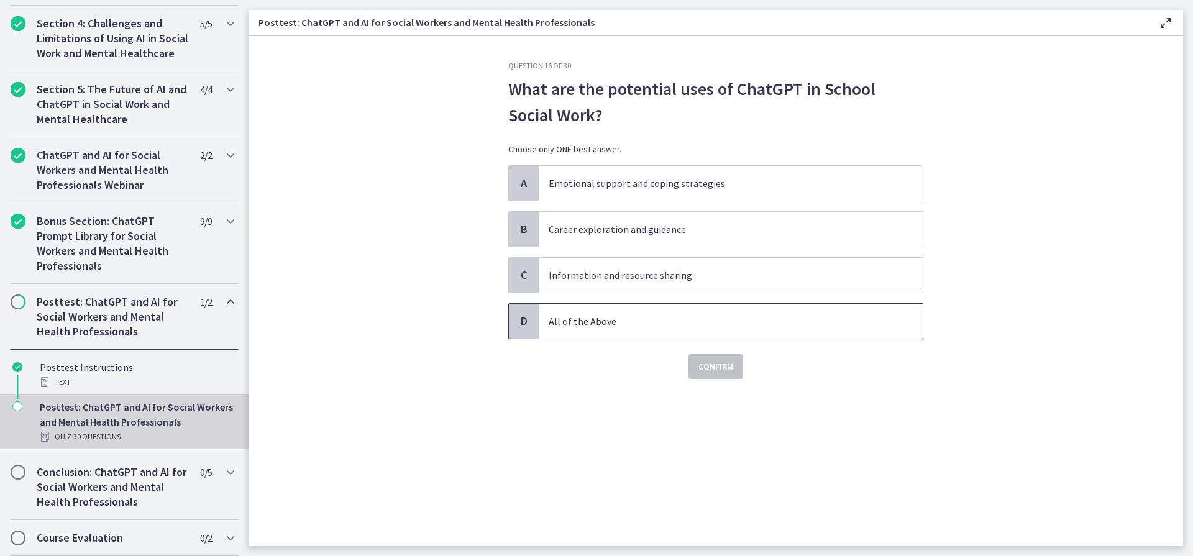
drag, startPoint x: 519, startPoint y: 319, endPoint x: 546, endPoint y: 326, distance: 27.1
click at [520, 319] on span "D" at bounding box center [523, 321] width 15 height 15
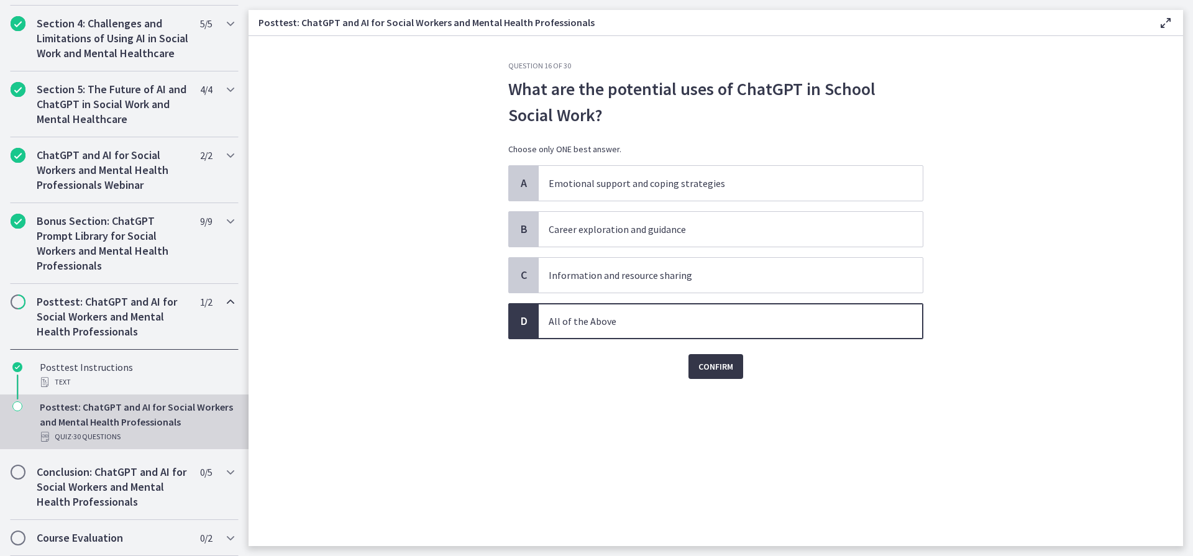
click at [708, 368] on span "Confirm" at bounding box center [715, 366] width 35 height 15
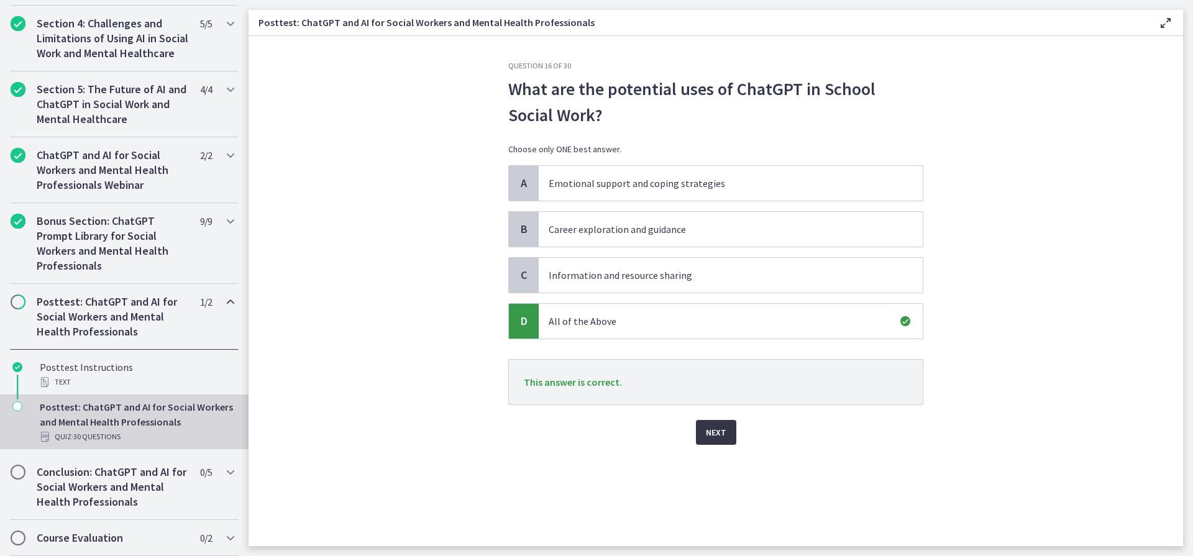
click at [720, 435] on span "Next" at bounding box center [716, 432] width 21 height 15
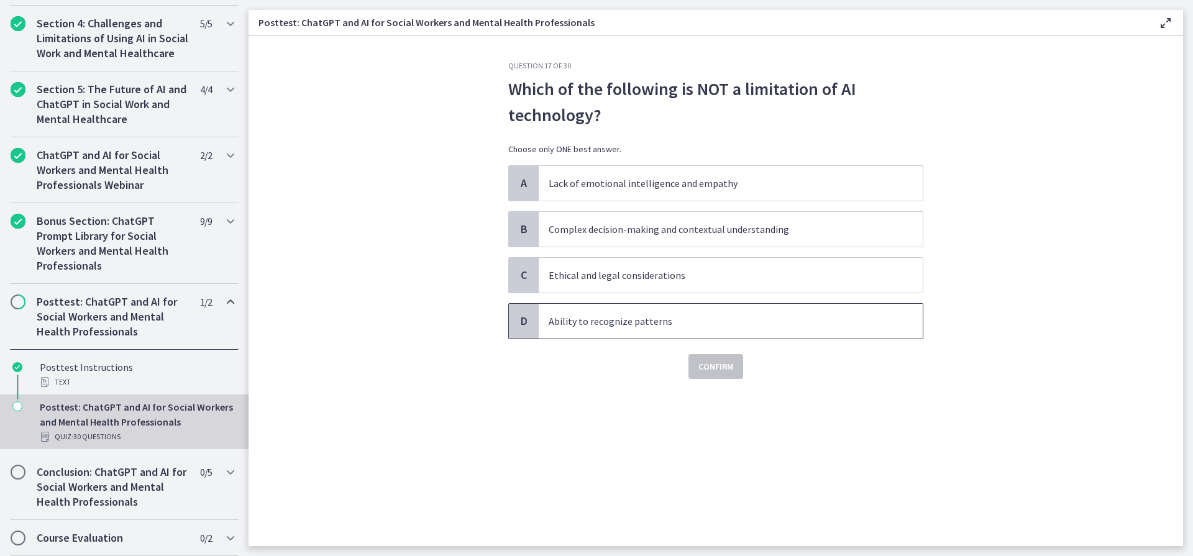
click at [522, 323] on span "D" at bounding box center [523, 321] width 15 height 15
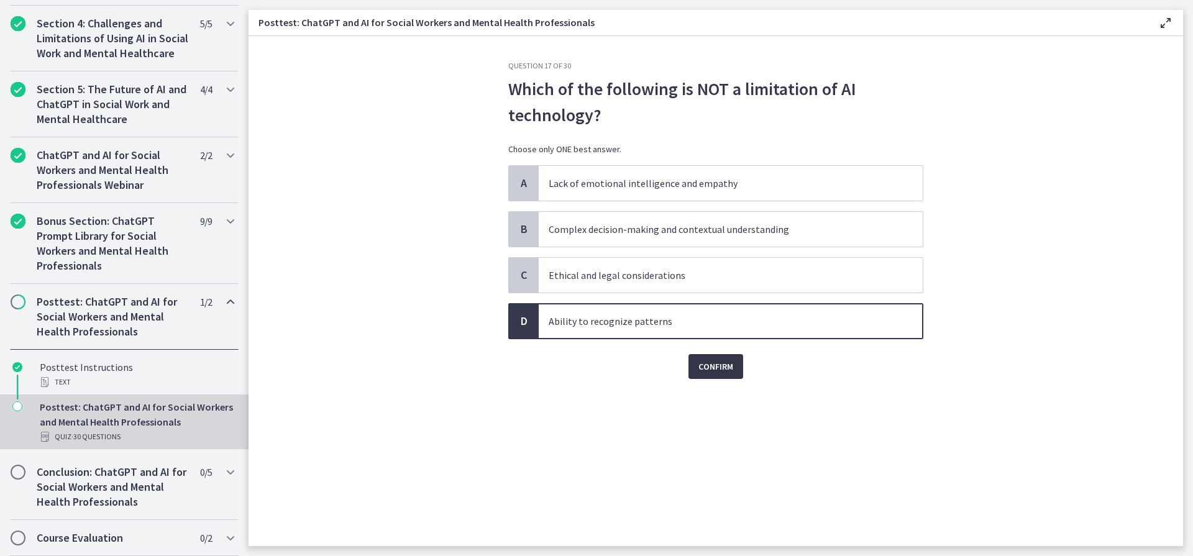
click at [724, 362] on span "Confirm" at bounding box center [715, 366] width 35 height 15
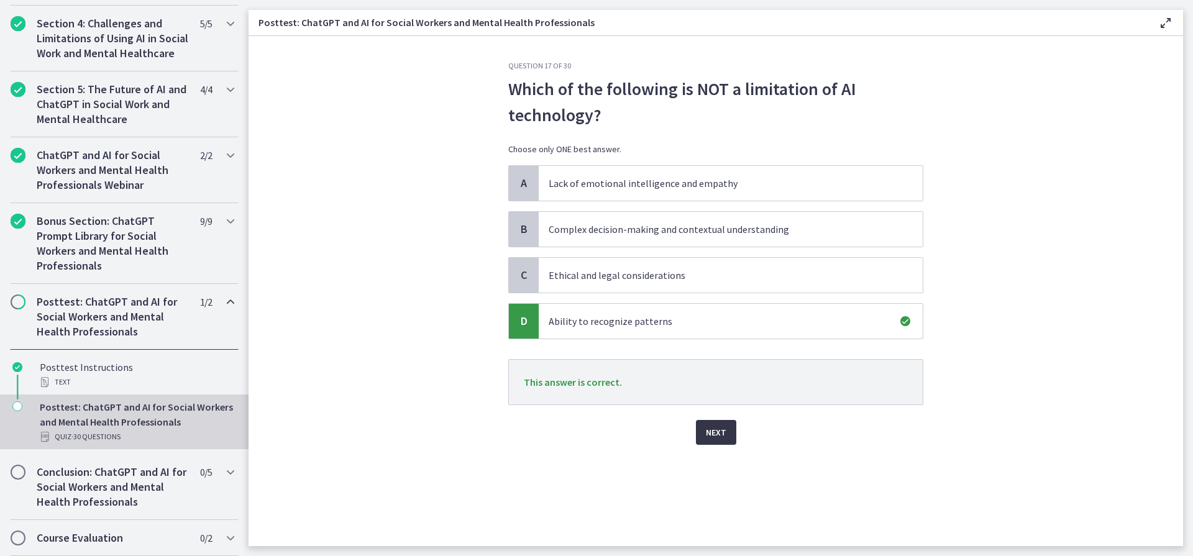
click at [716, 433] on span "Next" at bounding box center [716, 432] width 21 height 15
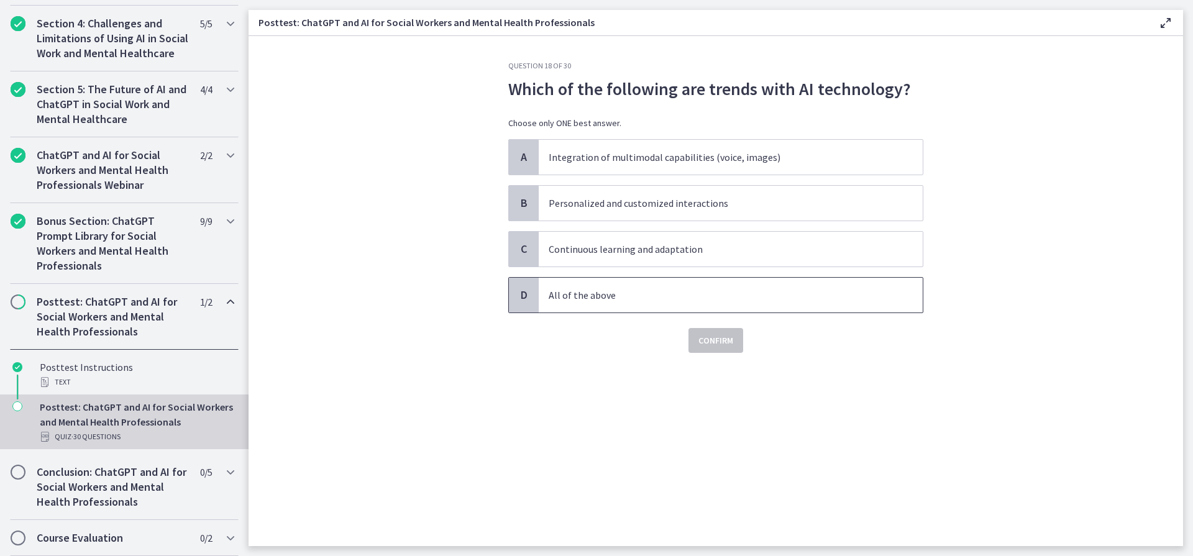
drag, startPoint x: 517, startPoint y: 295, endPoint x: 547, endPoint y: 305, distance: 31.6
click at [518, 295] on span "D" at bounding box center [523, 295] width 15 height 15
click at [728, 340] on span "Confirm" at bounding box center [715, 340] width 35 height 15
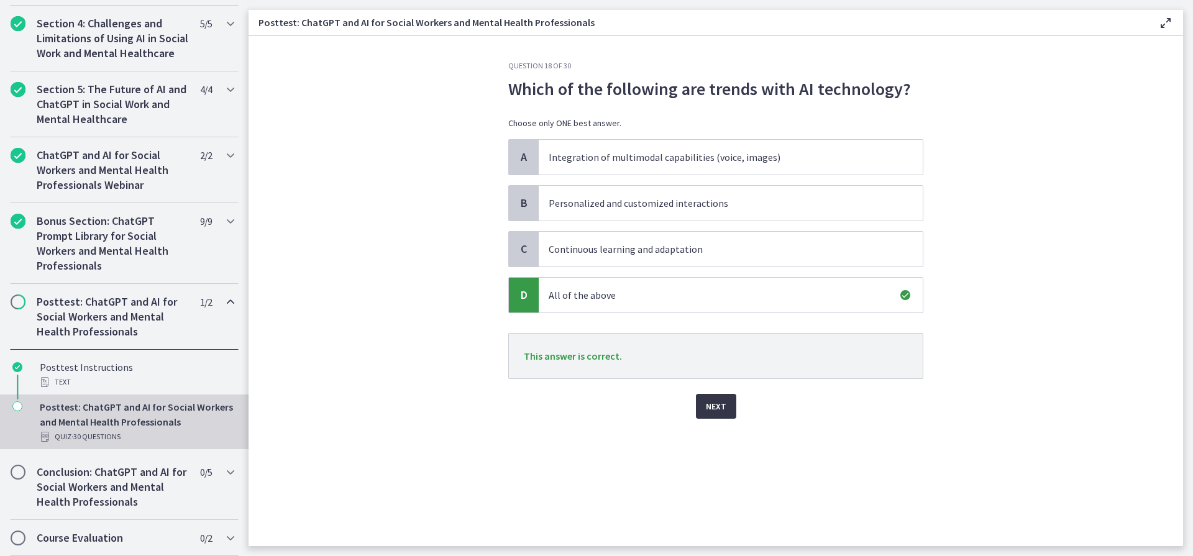
click at [714, 411] on span "Next" at bounding box center [716, 406] width 21 height 15
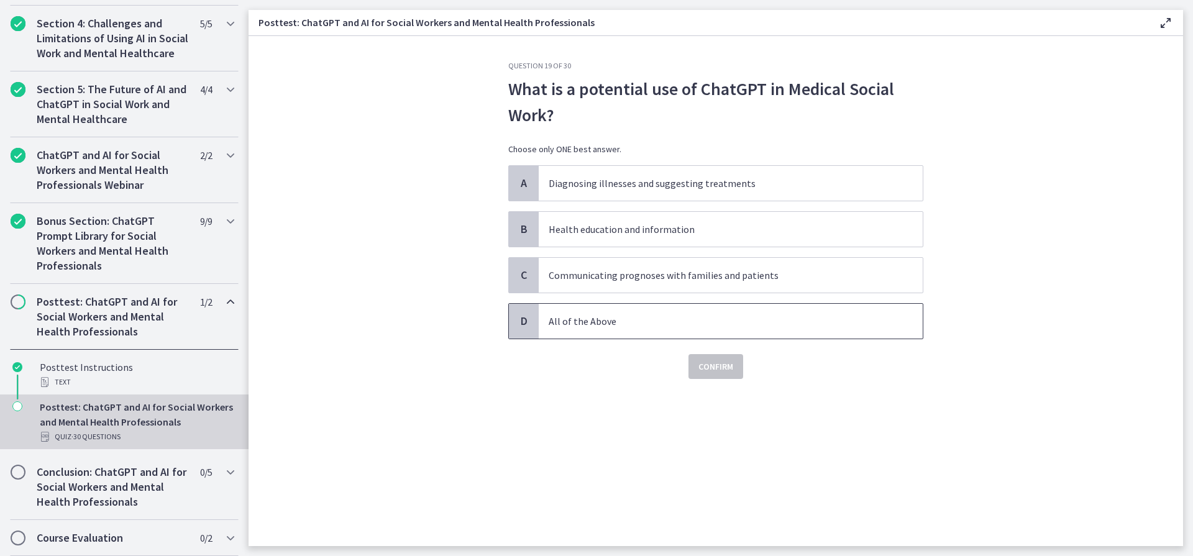
drag, startPoint x: 533, startPoint y: 322, endPoint x: 539, endPoint y: 323, distance: 6.3
click at [536, 323] on div "D" at bounding box center [524, 321] width 30 height 35
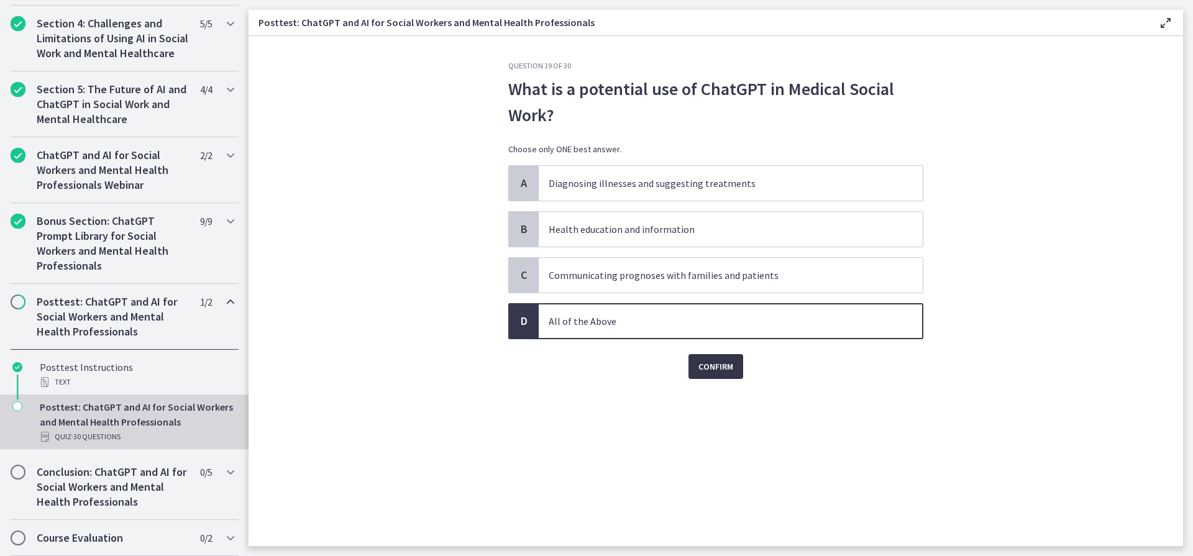
click at [714, 367] on span "Confirm" at bounding box center [715, 366] width 35 height 15
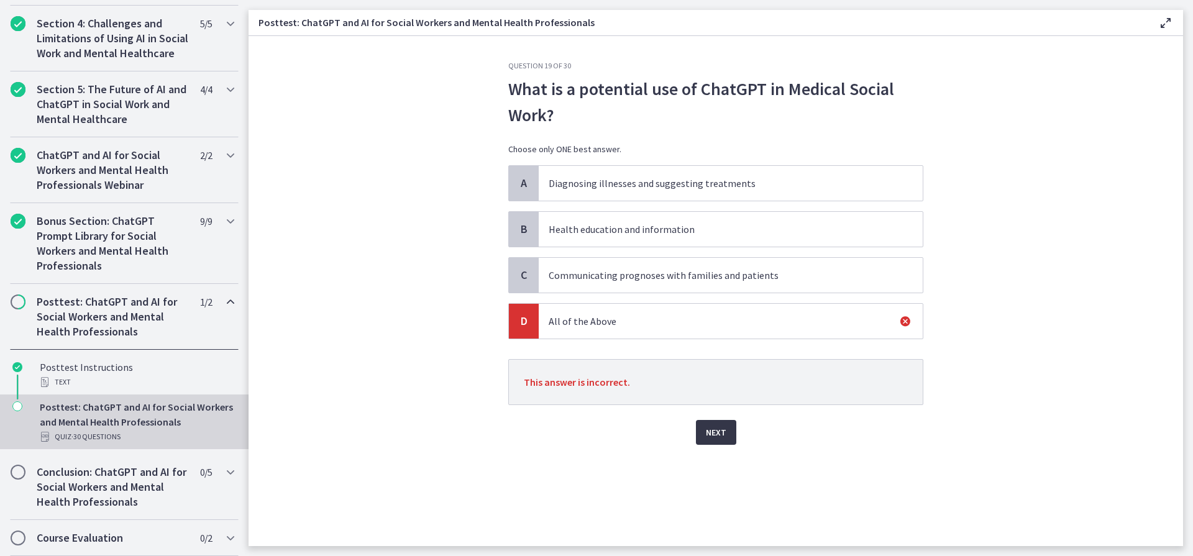
click at [713, 432] on span "Next" at bounding box center [716, 432] width 21 height 15
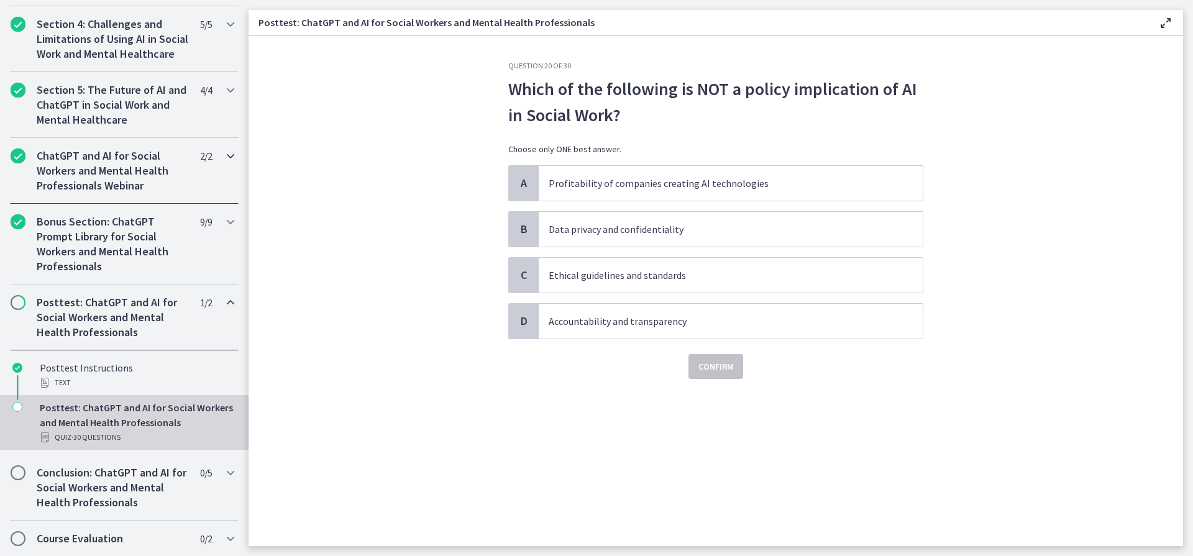
scroll to position [490, 0]
click at [520, 182] on span "A" at bounding box center [523, 183] width 15 height 15
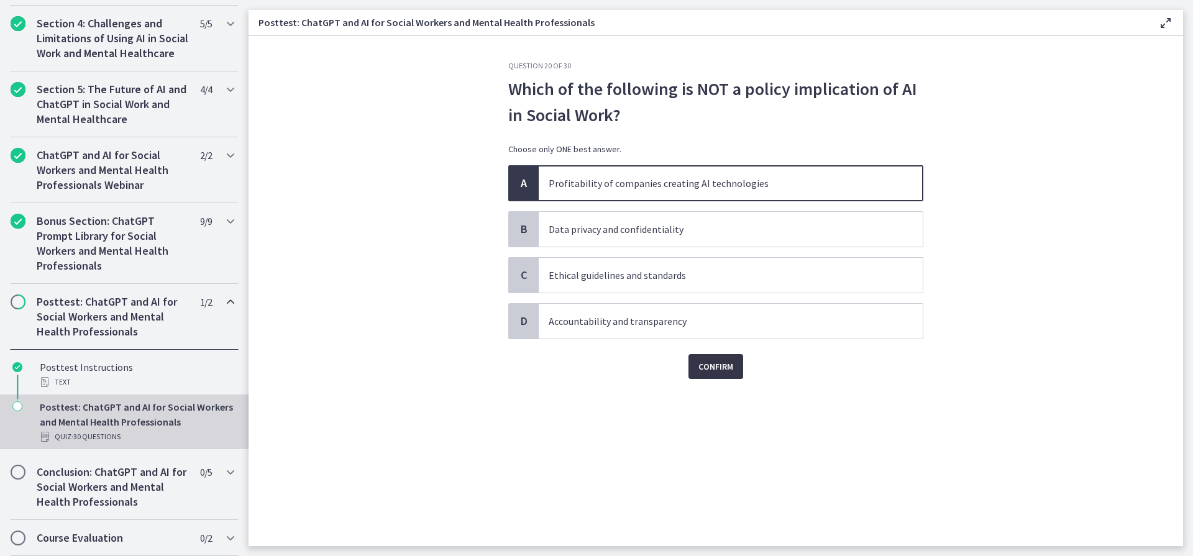
click at [719, 369] on span "Confirm" at bounding box center [715, 366] width 35 height 15
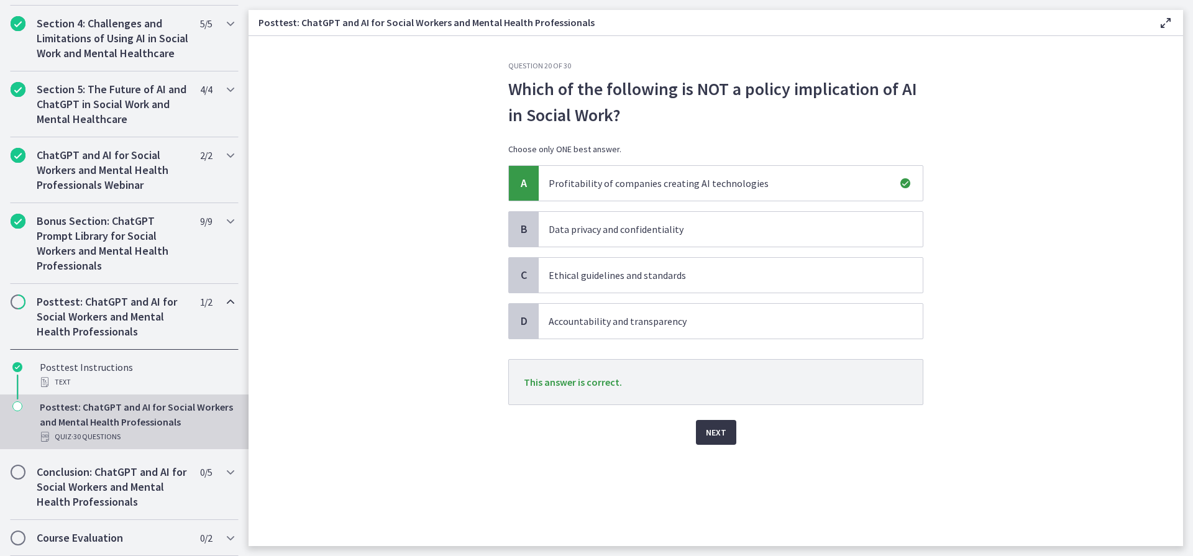
click at [715, 431] on span "Next" at bounding box center [716, 432] width 21 height 15
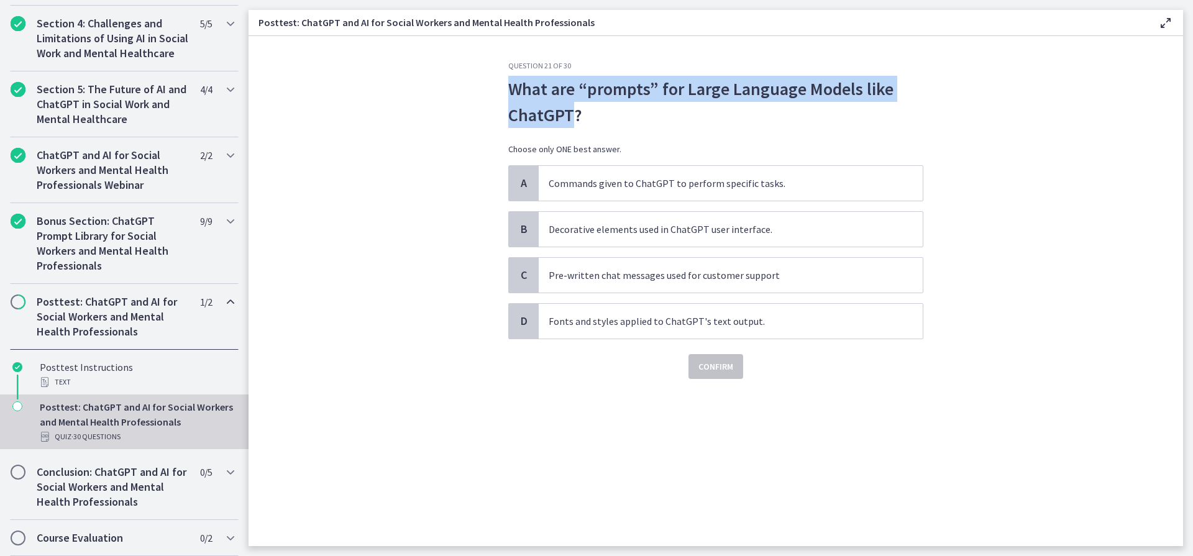
drag, startPoint x: 509, startPoint y: 90, endPoint x: 571, endPoint y: 107, distance: 64.4
click at [572, 107] on p "What are “prompts” for Large Language Models like ChatGPT?" at bounding box center [715, 102] width 415 height 52
copy p "What are “prompts” for Large Language Models like ChatGPT"
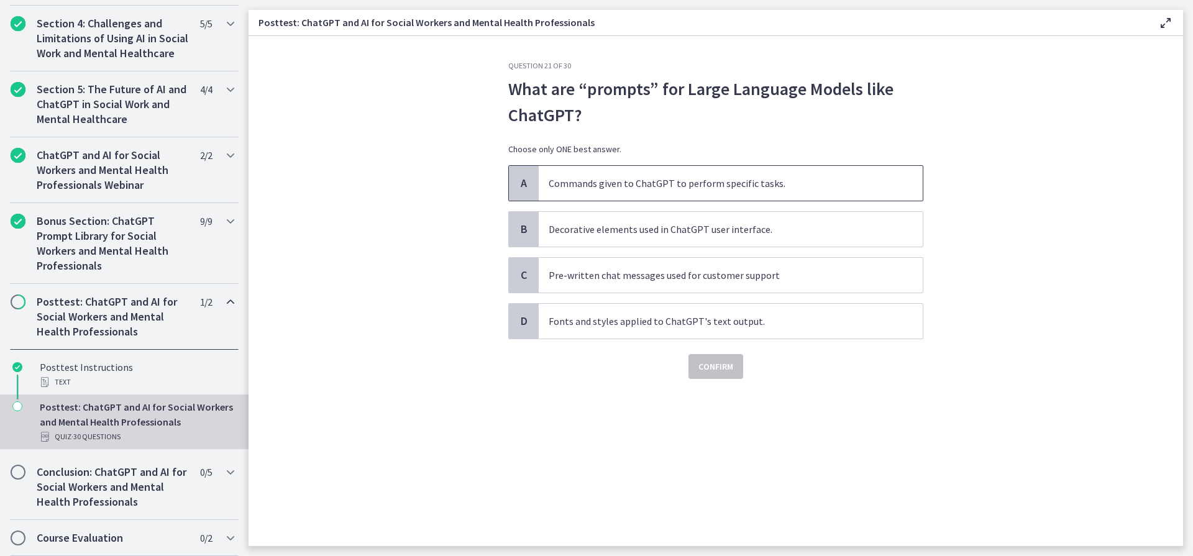
click at [515, 178] on div "A" at bounding box center [524, 183] width 30 height 35
click at [712, 365] on span "Confirm" at bounding box center [715, 366] width 35 height 15
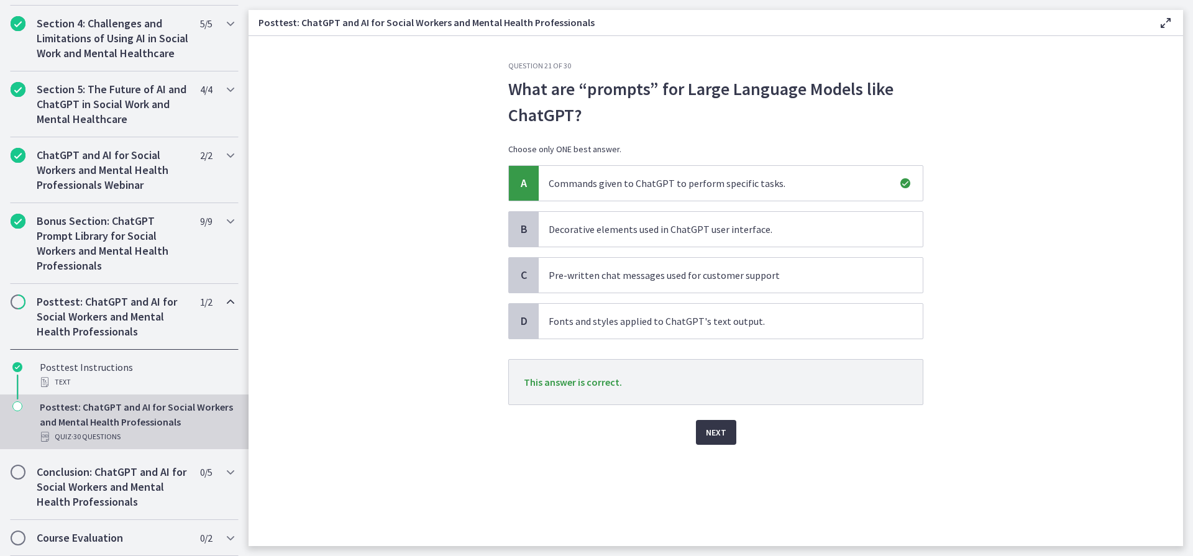
click at [718, 430] on span "Next" at bounding box center [716, 432] width 21 height 15
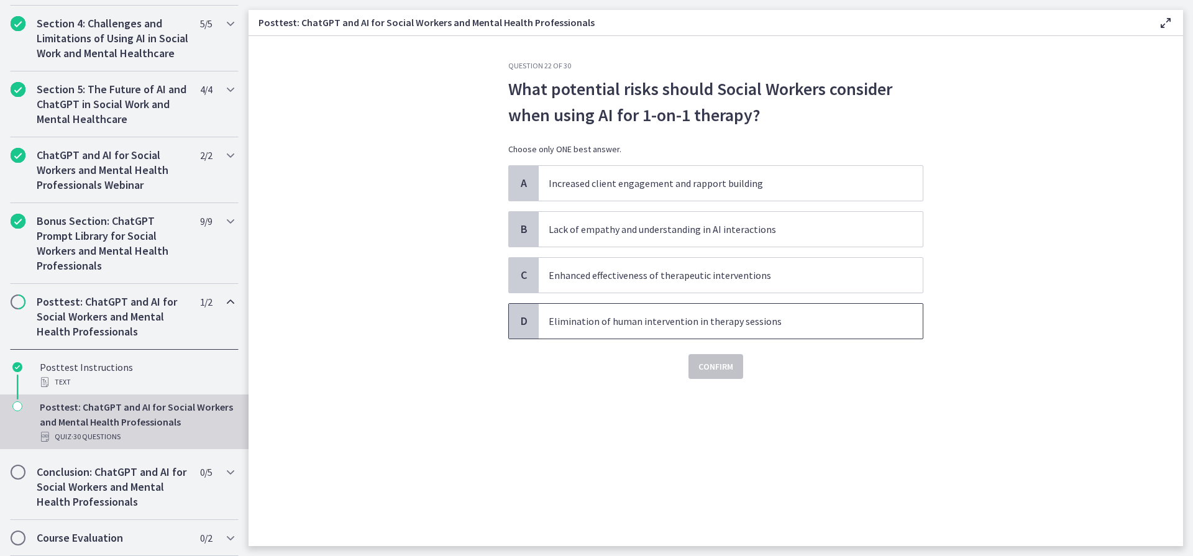
click at [527, 318] on span "D" at bounding box center [523, 321] width 15 height 15
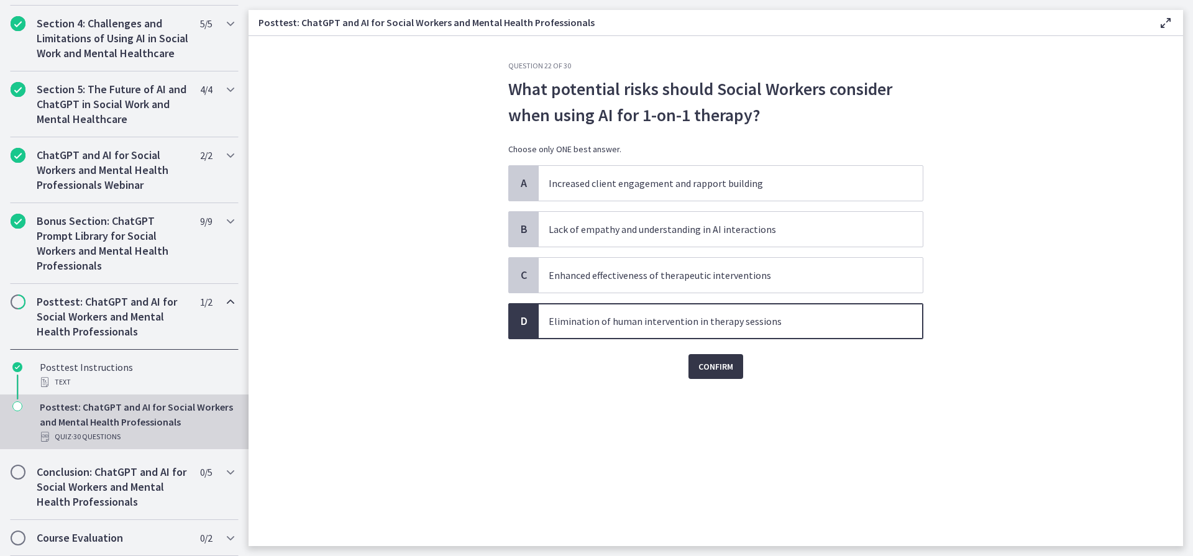
click at [716, 367] on span "Confirm" at bounding box center [715, 366] width 35 height 15
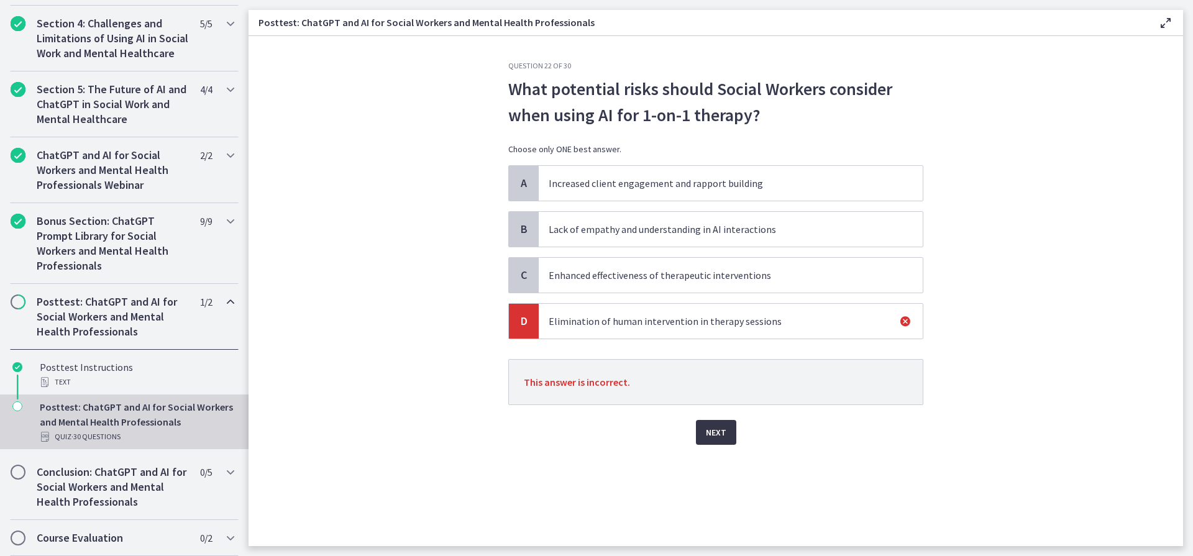
click at [713, 434] on span "Next" at bounding box center [716, 432] width 21 height 15
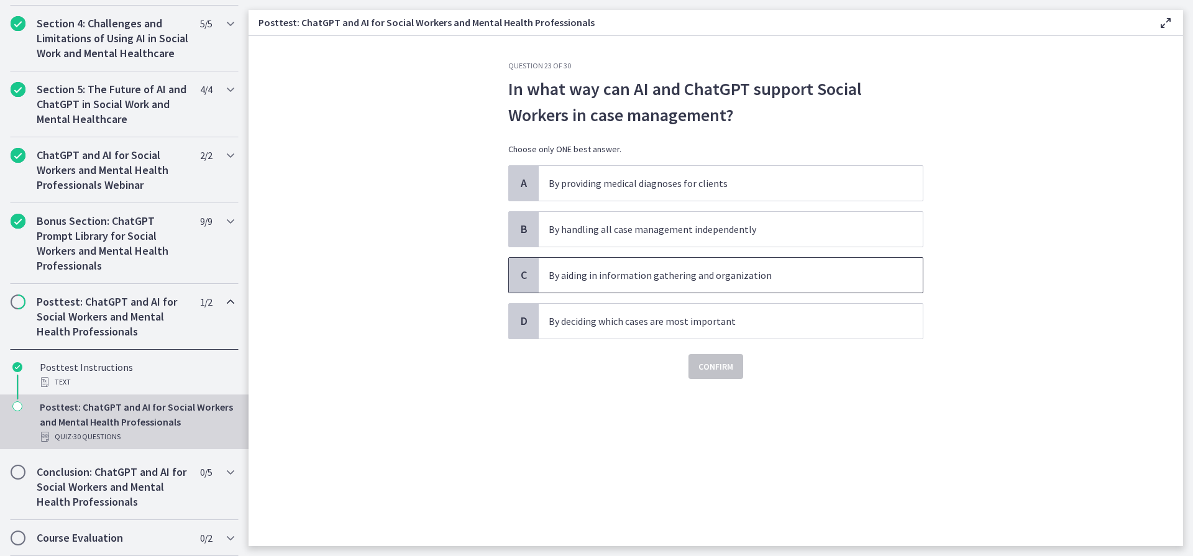
click at [524, 274] on span "C" at bounding box center [523, 275] width 15 height 15
click at [716, 365] on span "Confirm" at bounding box center [715, 366] width 35 height 15
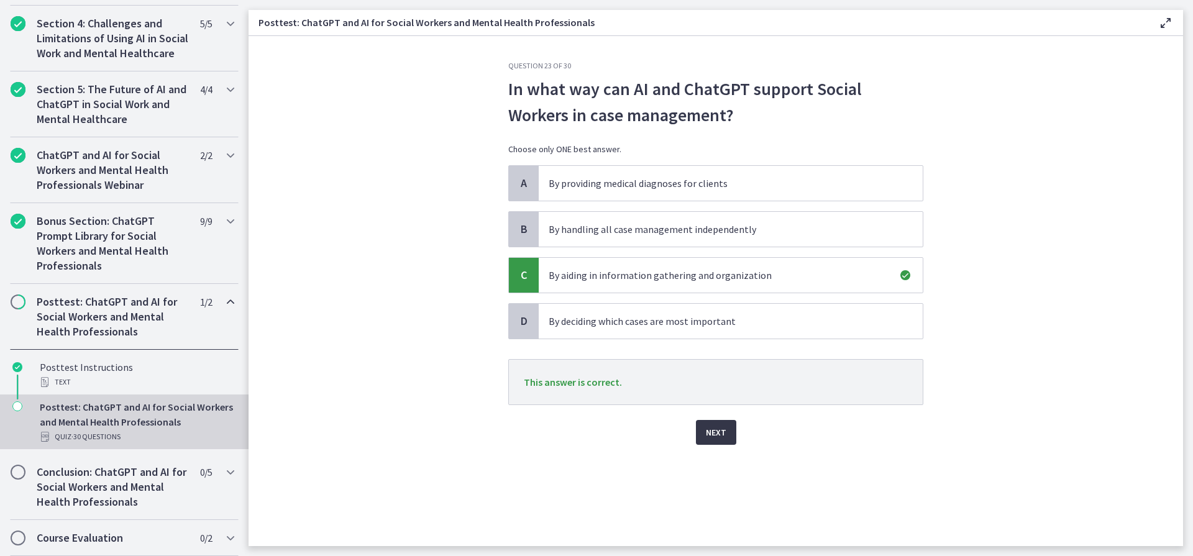
click at [717, 431] on span "Next" at bounding box center [716, 432] width 21 height 15
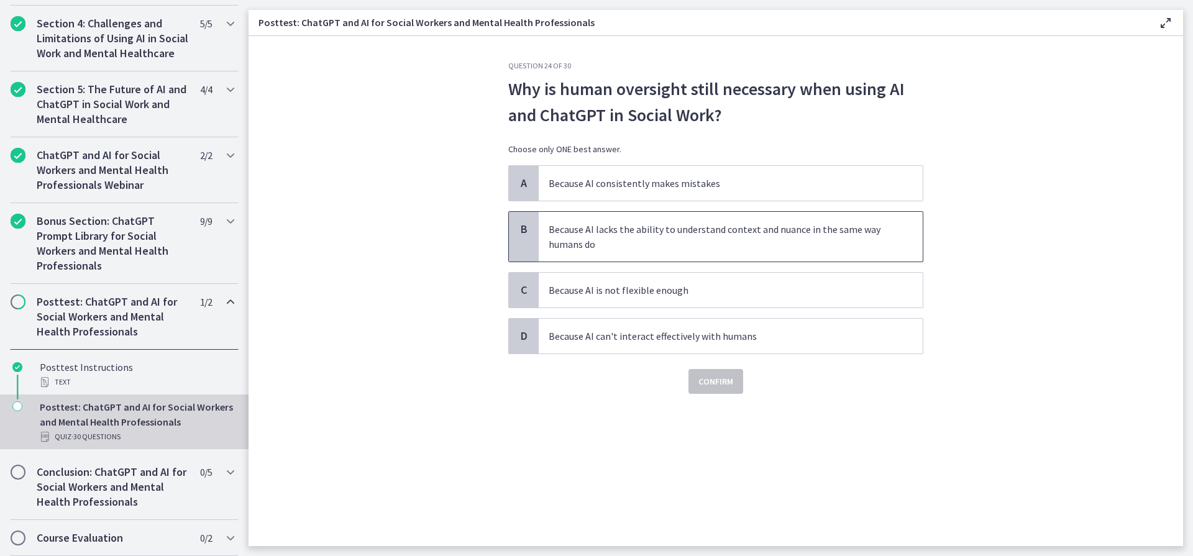
click at [524, 237] on div "B" at bounding box center [524, 237] width 30 height 50
click at [719, 382] on span "Confirm" at bounding box center [715, 381] width 35 height 15
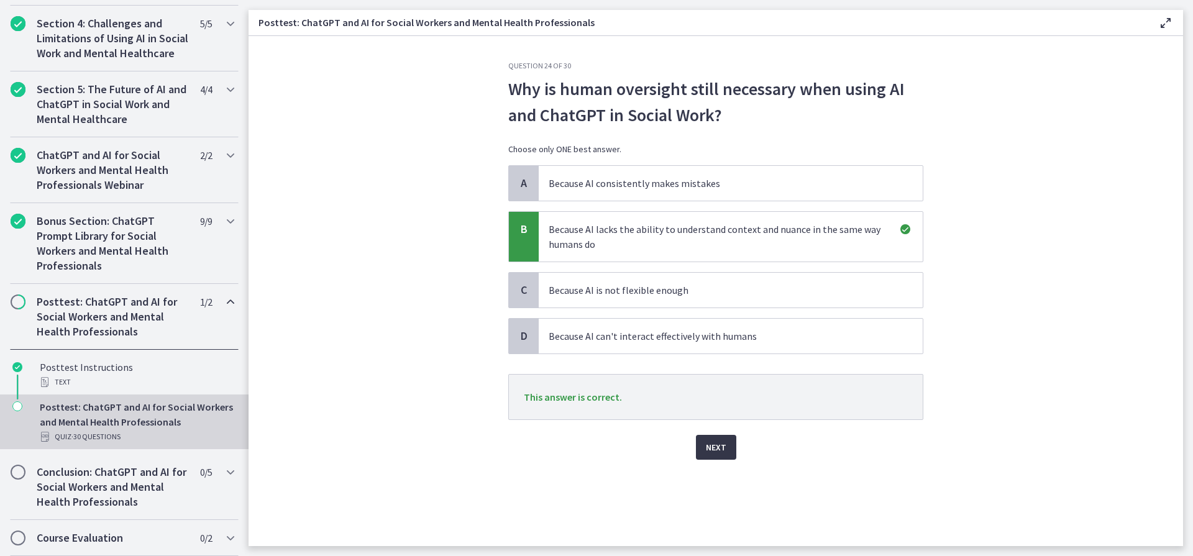
click at [707, 444] on span "Next" at bounding box center [716, 447] width 21 height 15
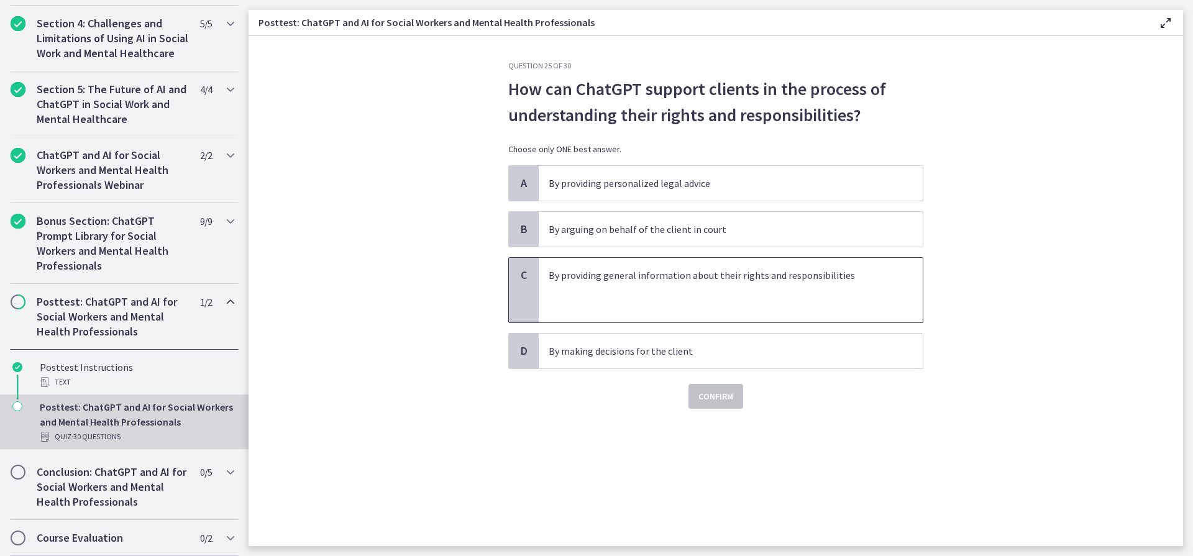
click at [521, 281] on span "C" at bounding box center [523, 275] width 15 height 15
click at [719, 395] on span "Confirm" at bounding box center [715, 396] width 35 height 15
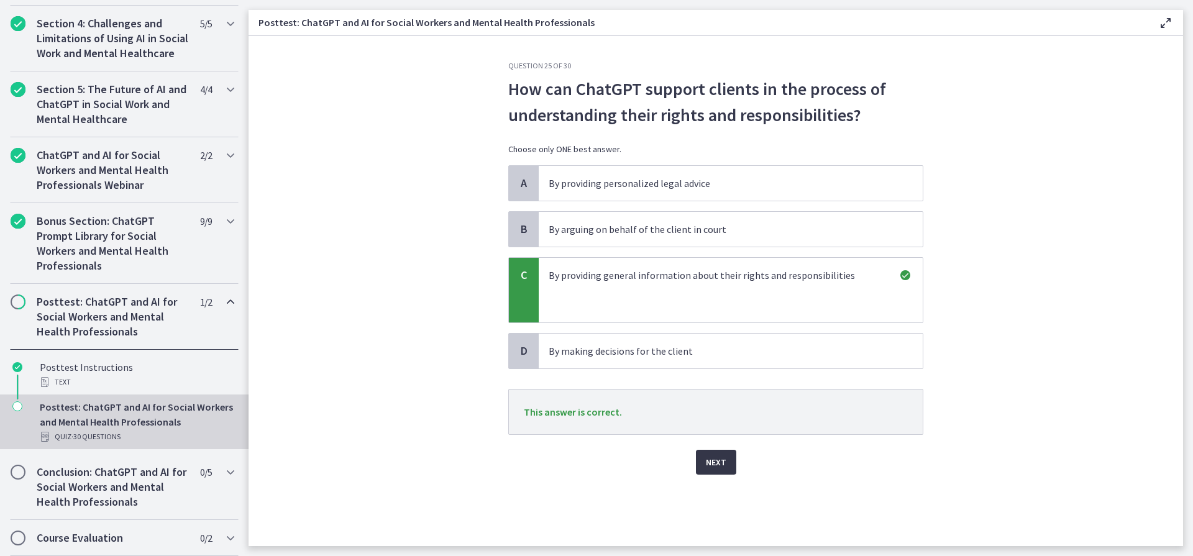
click at [713, 462] on span "Next" at bounding box center [716, 462] width 21 height 15
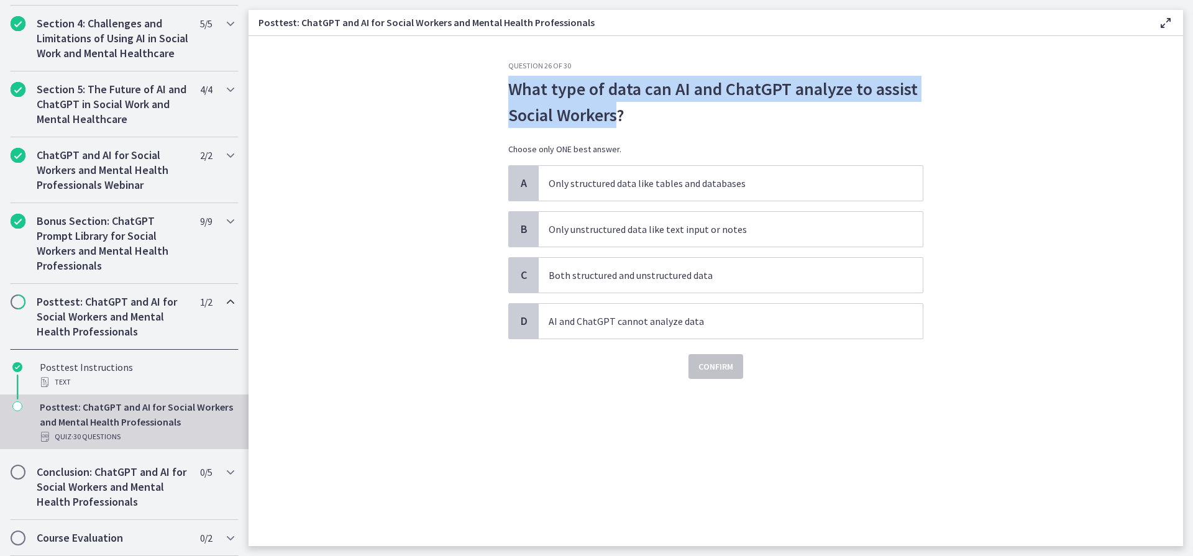
drag, startPoint x: 508, startPoint y: 85, endPoint x: 618, endPoint y: 119, distance: 115.4
click at [618, 119] on p "What type of data can AI and ChatGPT analyze to assist Social Workers?" at bounding box center [715, 102] width 415 height 52
copy p "What type of data can AI and ChatGPT analyze to assist Social Workers"
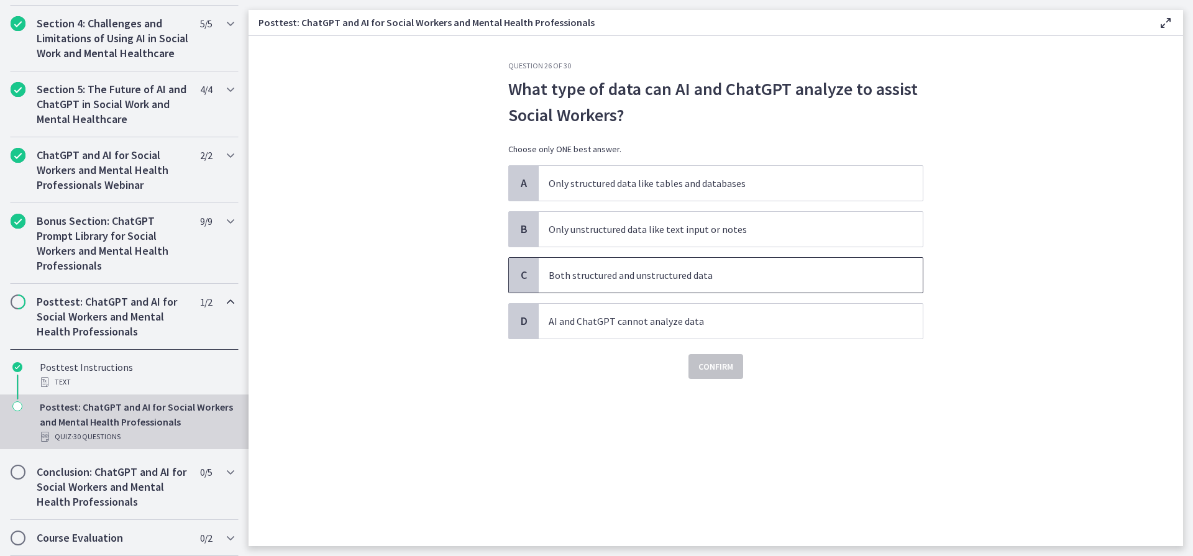
click at [521, 270] on span "C" at bounding box center [523, 275] width 15 height 15
click at [723, 368] on span "Confirm" at bounding box center [715, 366] width 35 height 15
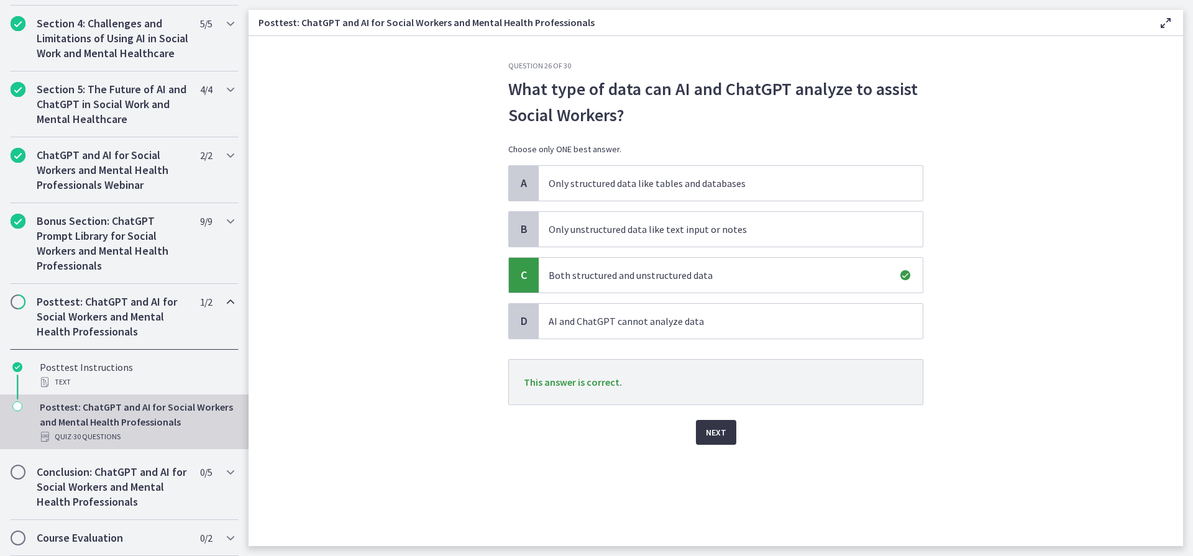
click at [716, 432] on span "Next" at bounding box center [716, 432] width 21 height 15
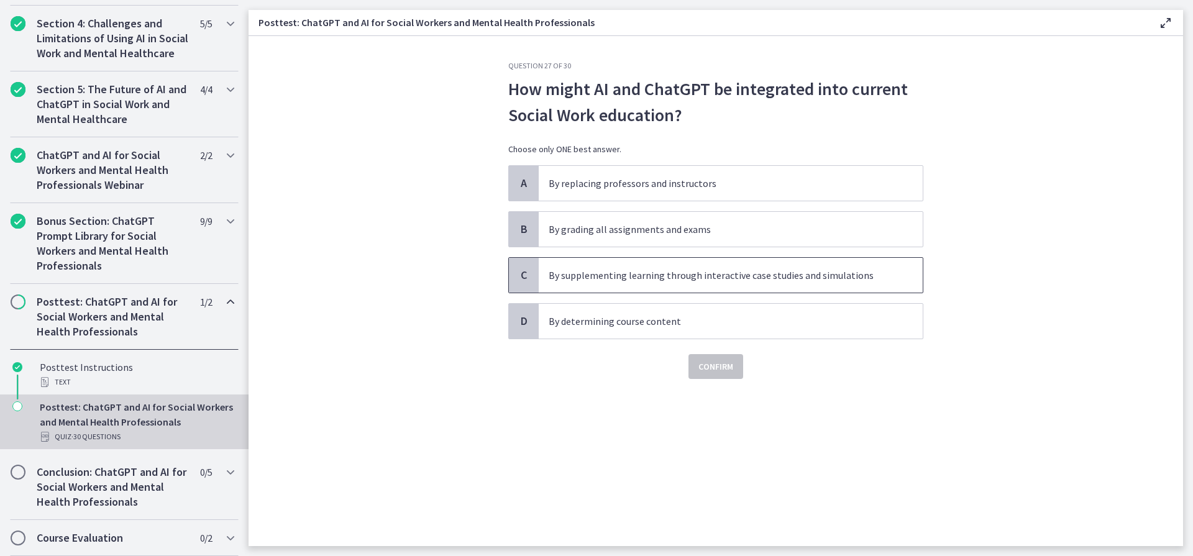
click at [527, 272] on span "C" at bounding box center [523, 275] width 15 height 15
click at [705, 367] on span "Confirm" at bounding box center [715, 366] width 35 height 15
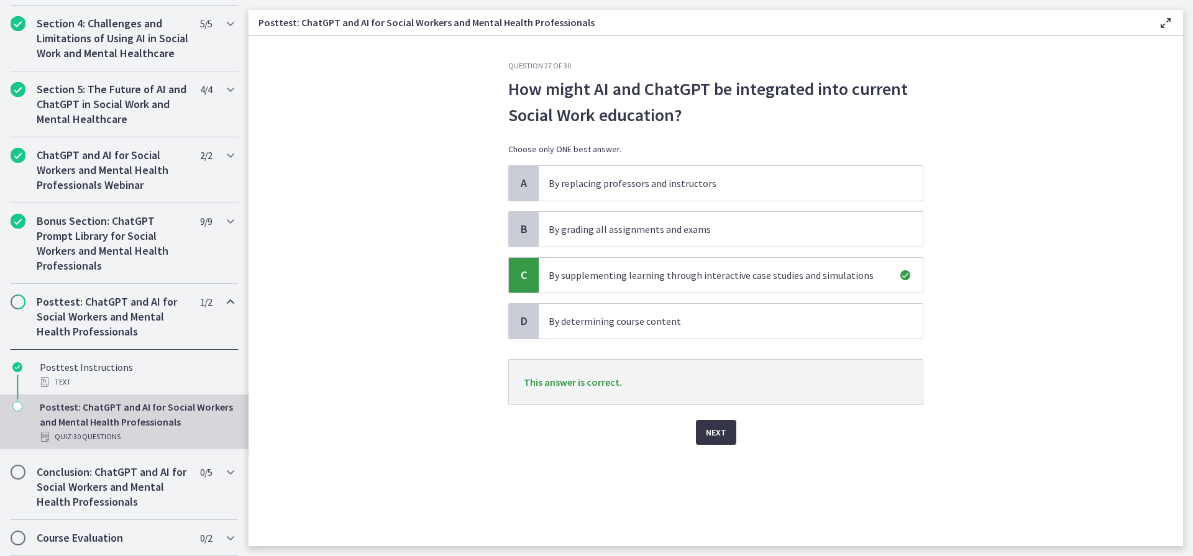
click at [722, 432] on span "Next" at bounding box center [716, 432] width 21 height 15
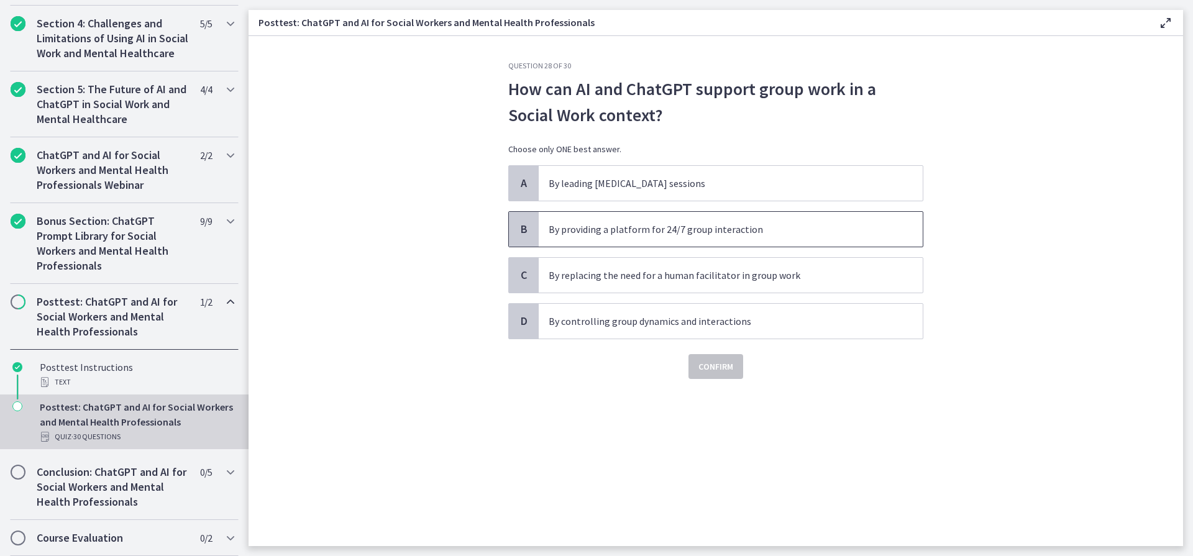
click at [521, 224] on span "B" at bounding box center [523, 229] width 15 height 15
click at [718, 365] on span "Confirm" at bounding box center [715, 366] width 35 height 15
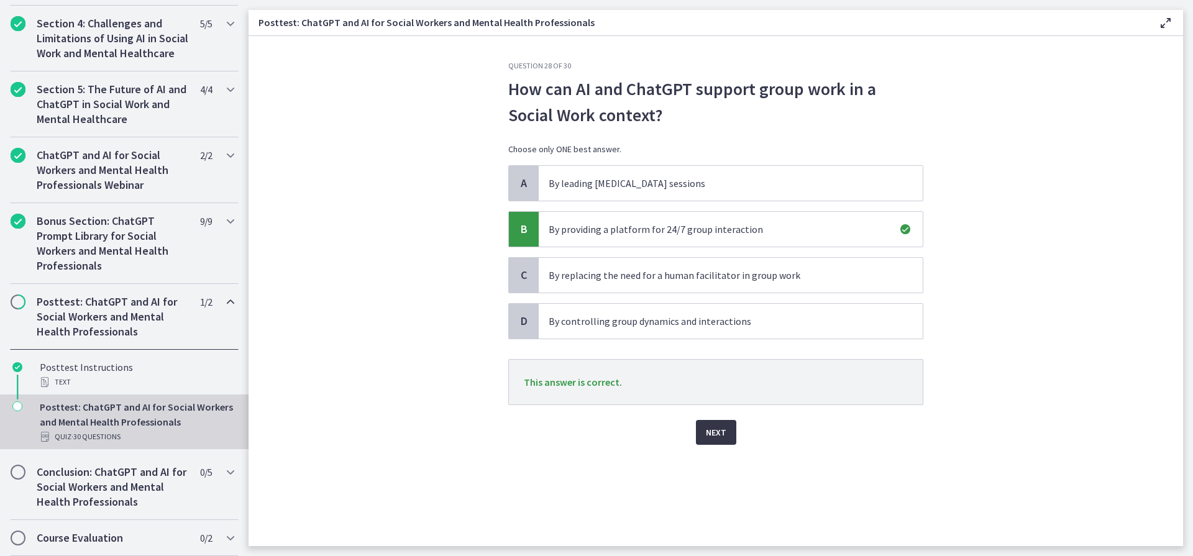
click at [718, 432] on span "Next" at bounding box center [716, 432] width 21 height 15
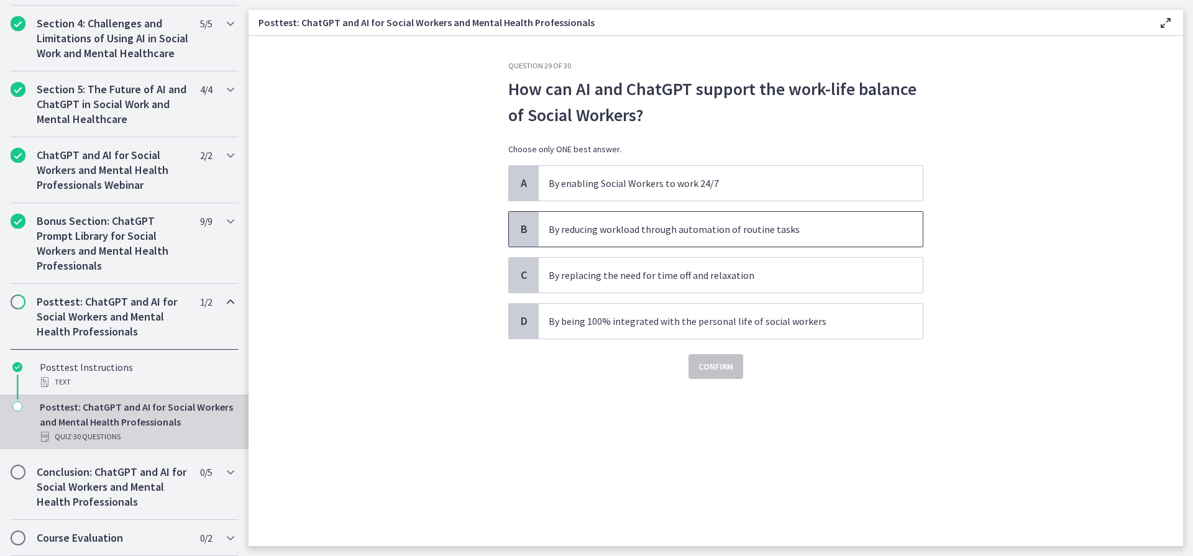
click at [524, 225] on span "B" at bounding box center [523, 229] width 15 height 15
click at [712, 368] on span "Confirm" at bounding box center [715, 366] width 35 height 15
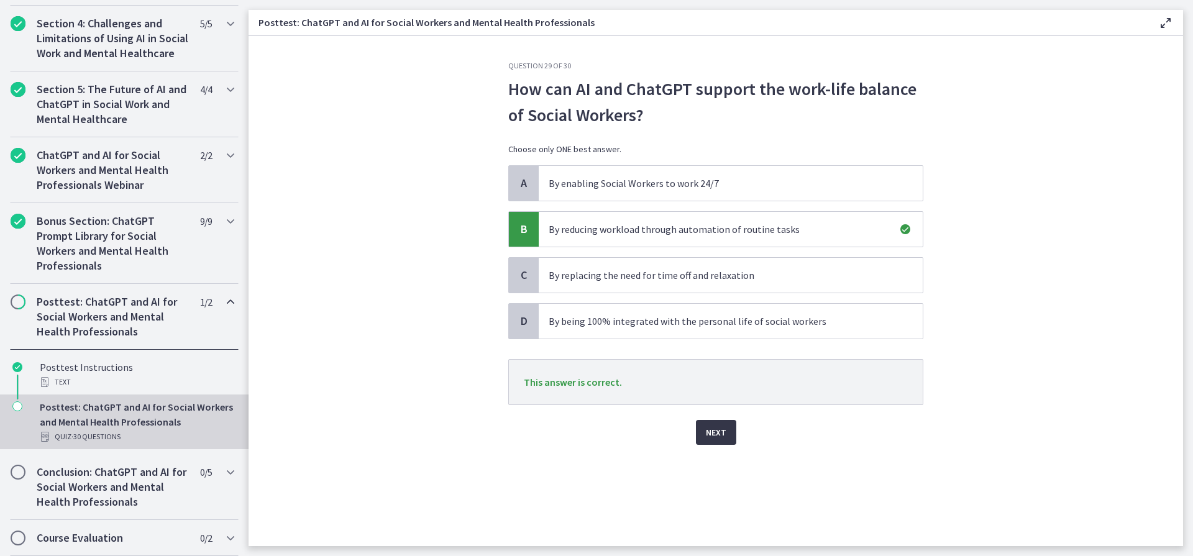
click at [712, 432] on span "Next" at bounding box center [716, 432] width 21 height 15
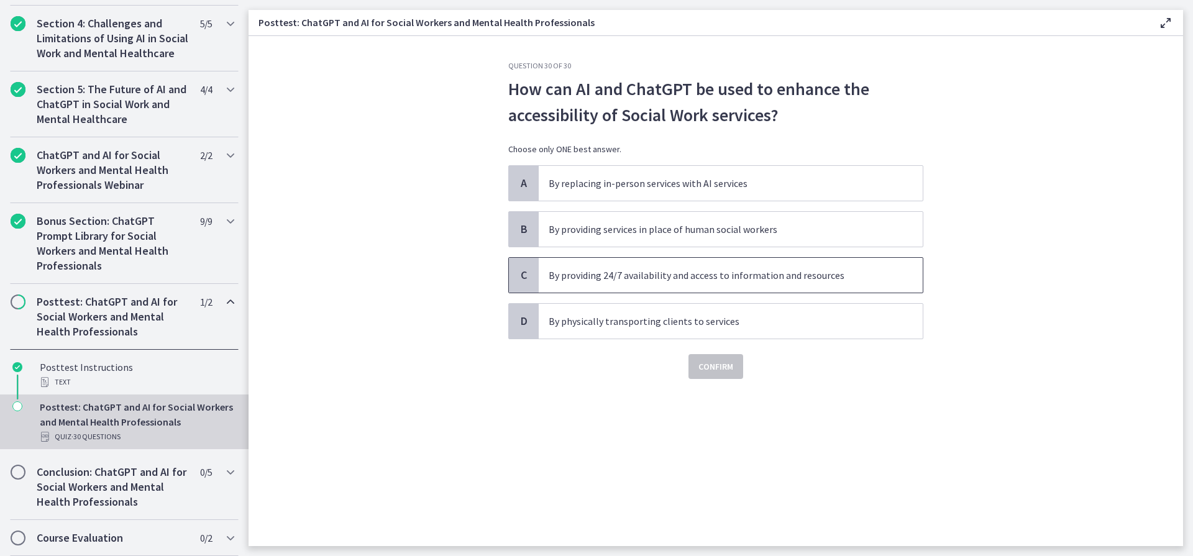
click at [525, 276] on span "C" at bounding box center [523, 275] width 15 height 15
click at [715, 370] on span "Confirm" at bounding box center [715, 366] width 35 height 15
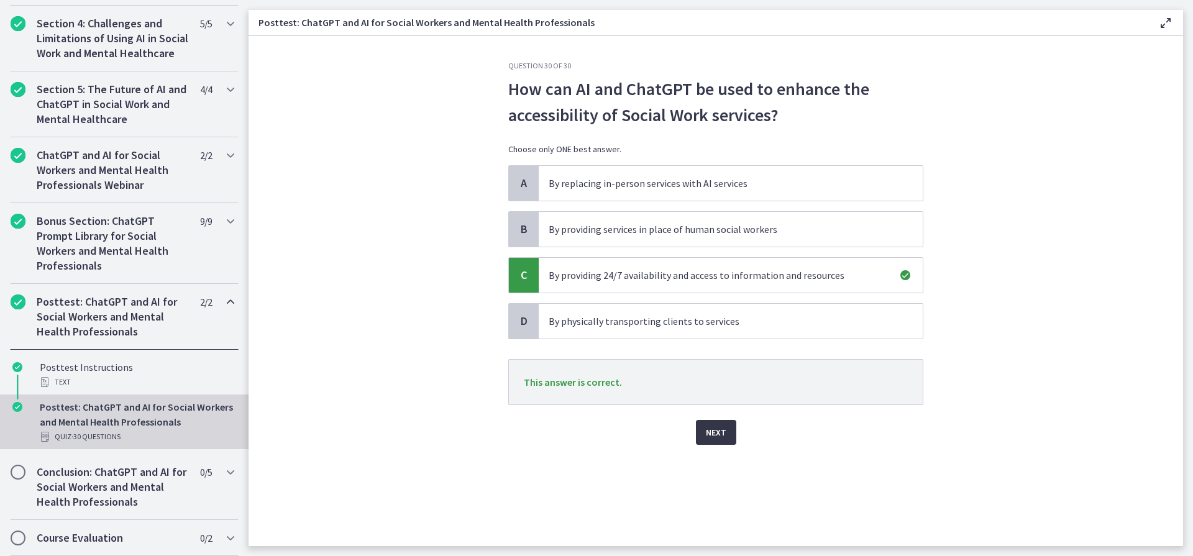
click at [711, 429] on span "Next" at bounding box center [716, 432] width 21 height 15
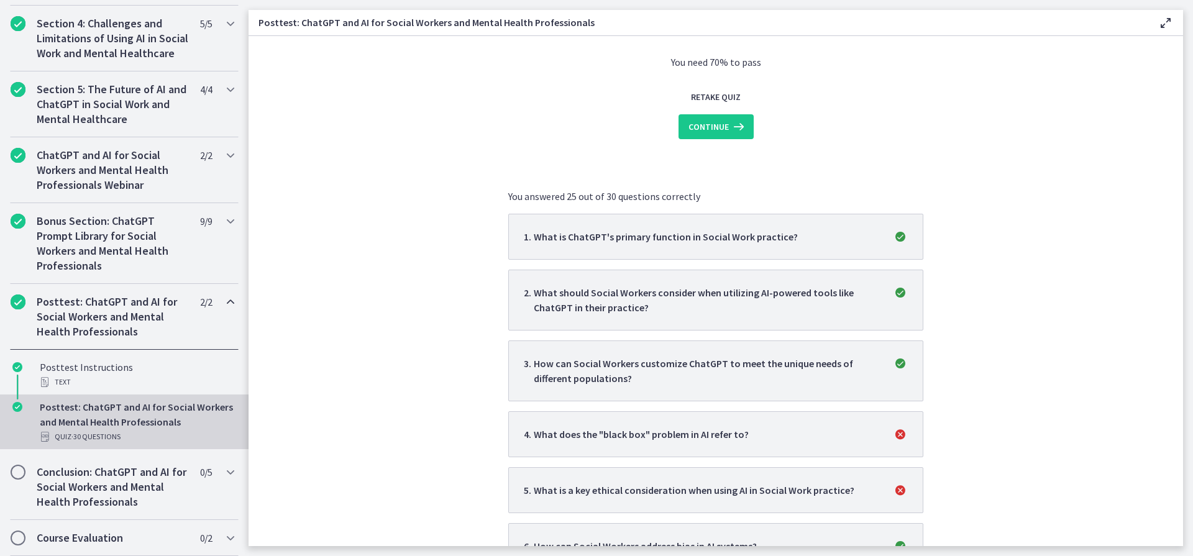
scroll to position [117, 0]
click at [715, 124] on span "Continue" at bounding box center [709, 124] width 40 height 15
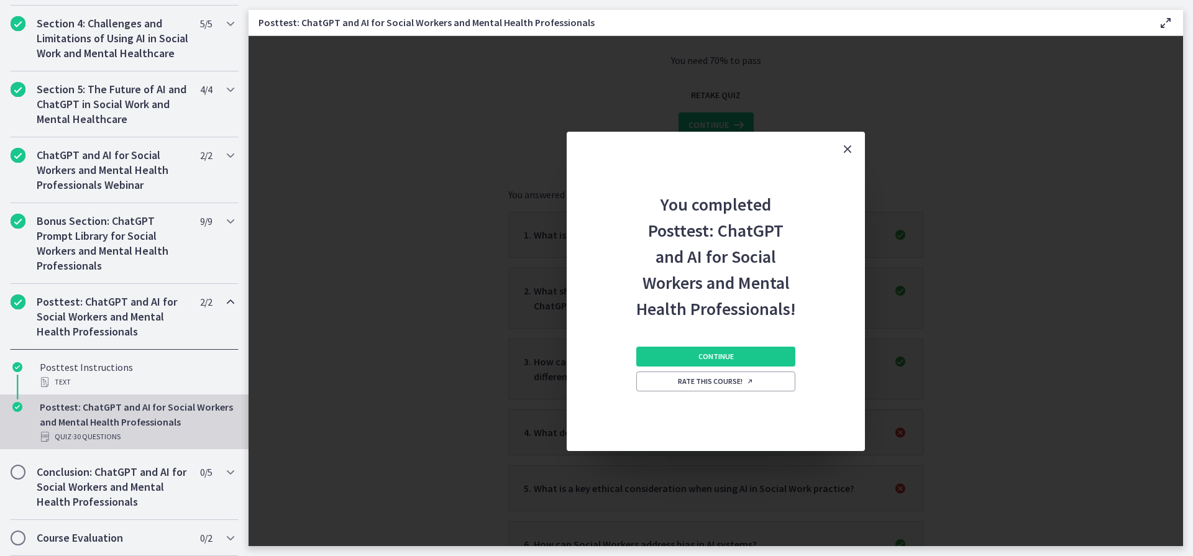
scroll to position [0, 0]
click at [717, 355] on span "Continue" at bounding box center [715, 357] width 35 height 10
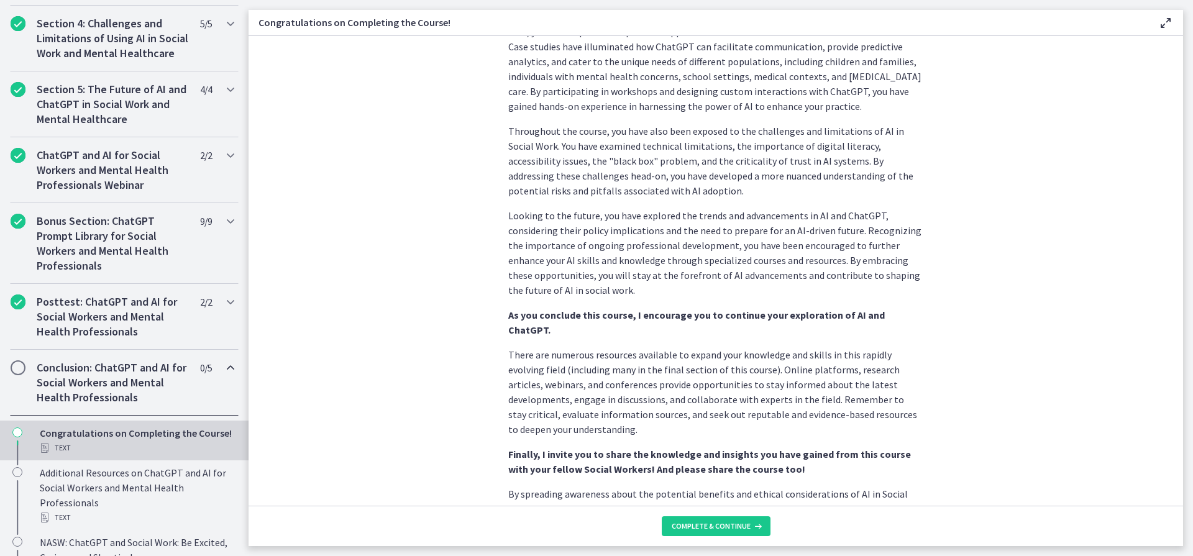
scroll to position [529, 0]
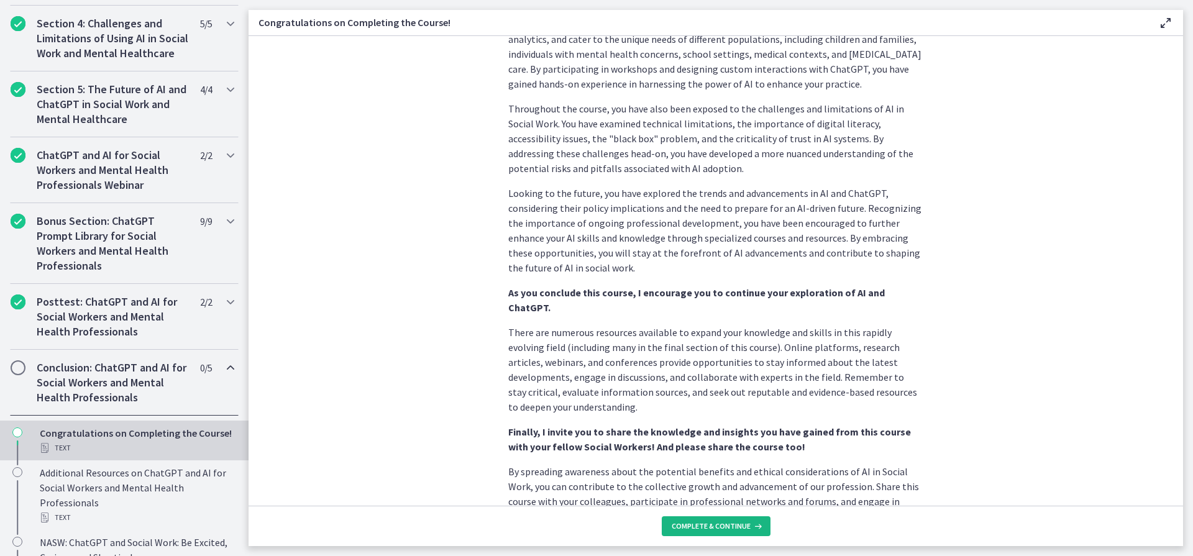
click at [711, 526] on span "Complete & continue" at bounding box center [711, 526] width 79 height 10
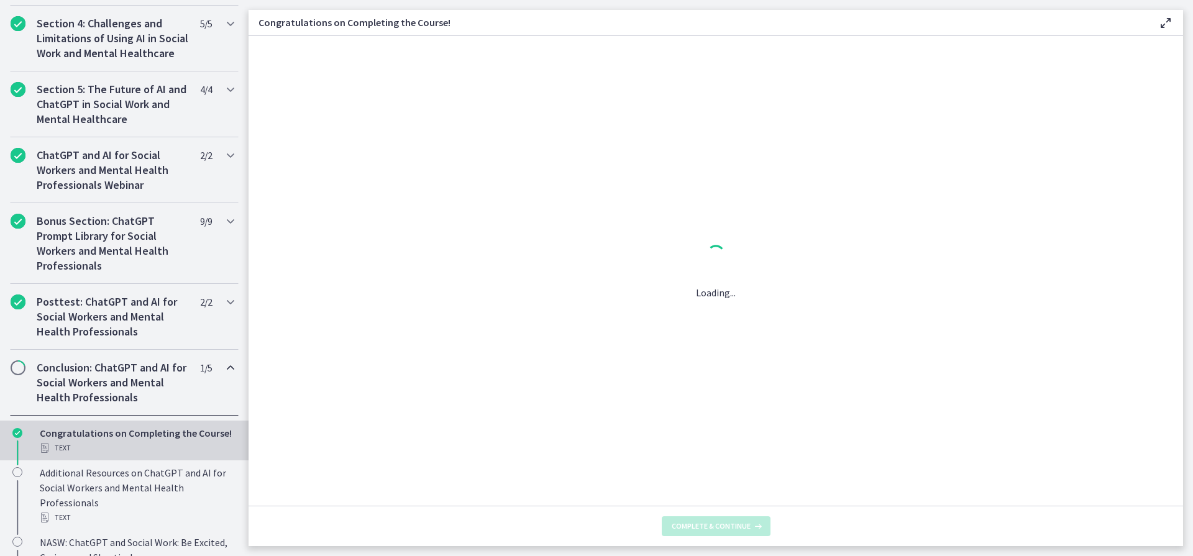
scroll to position [0, 0]
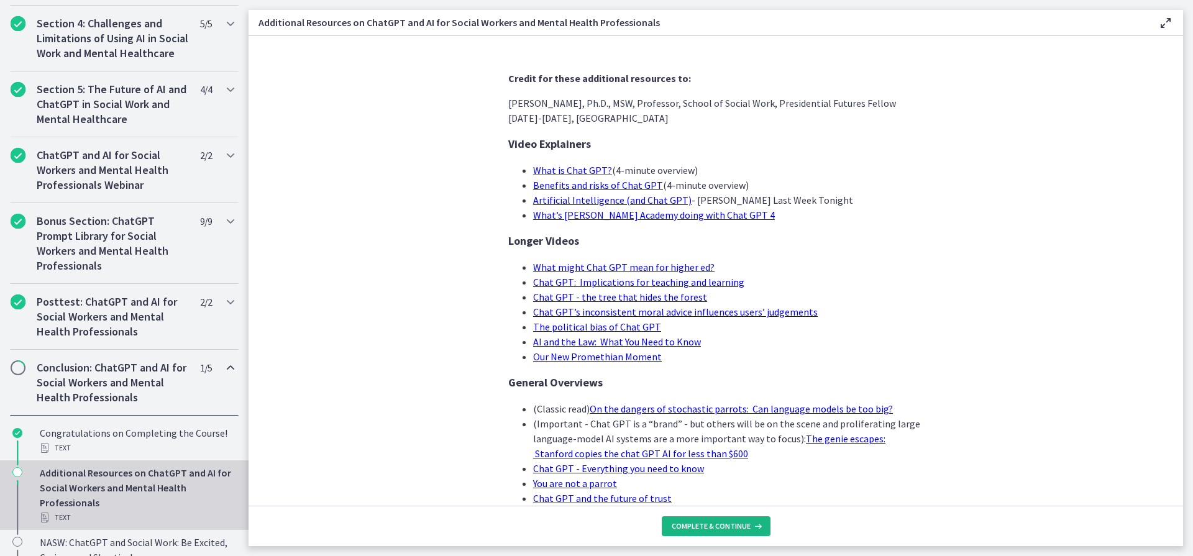
click at [727, 527] on span "Complete & continue" at bounding box center [711, 526] width 79 height 10
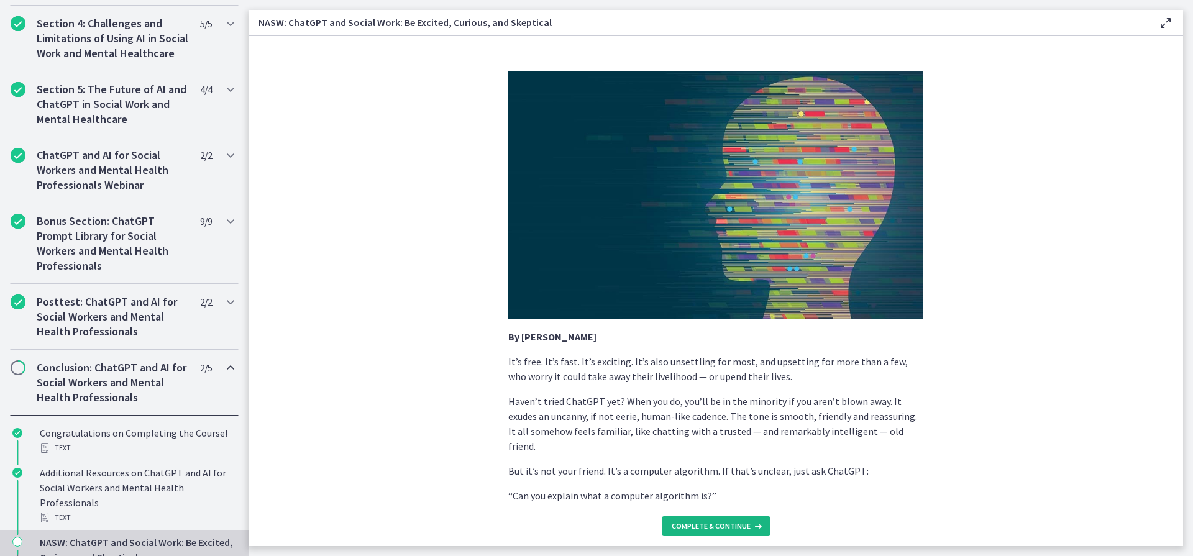
click at [726, 523] on span "Complete & continue" at bounding box center [711, 526] width 79 height 10
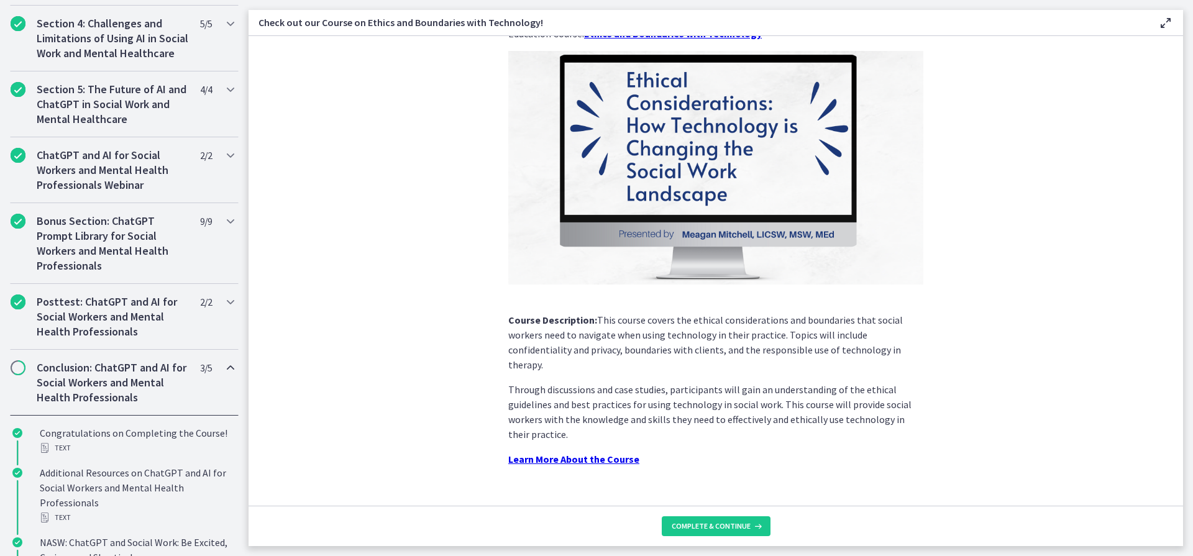
scroll to position [65, 0]
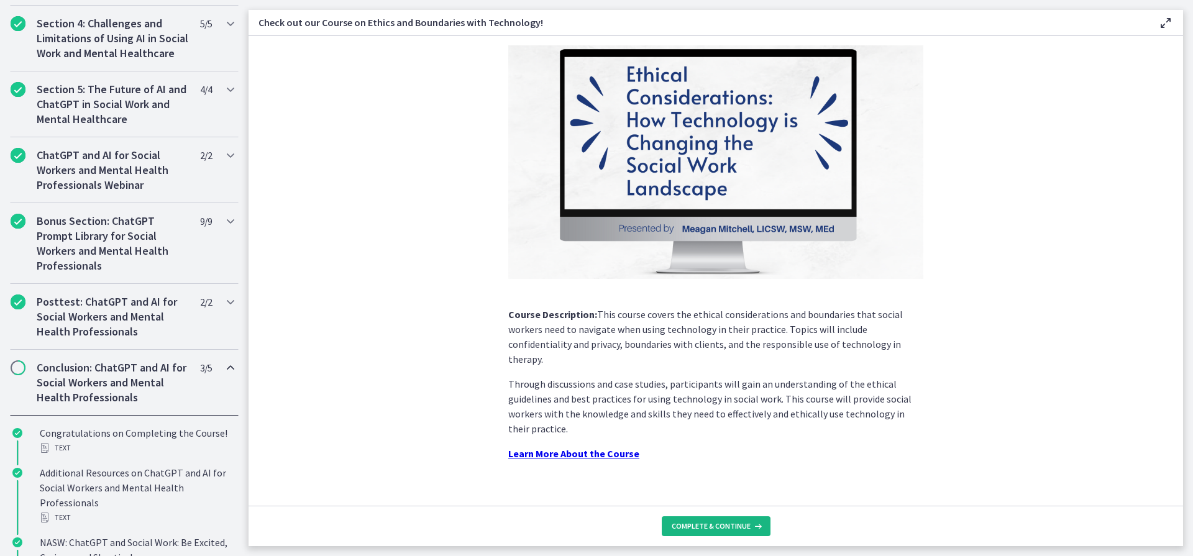
click at [716, 521] on button "Complete & continue" at bounding box center [716, 526] width 109 height 20
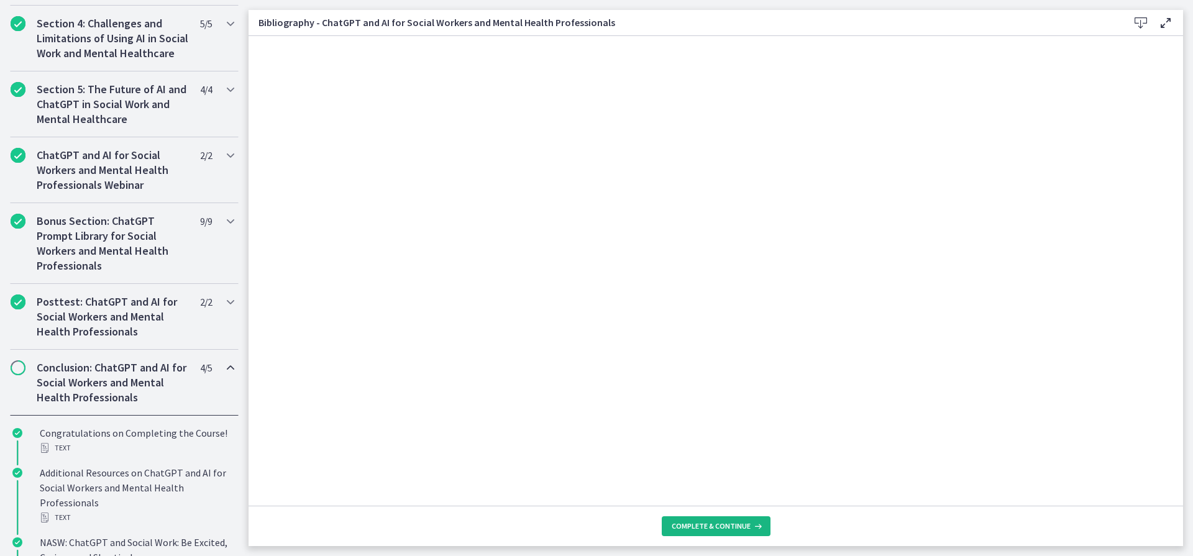
click at [728, 524] on span "Complete & continue" at bounding box center [711, 526] width 79 height 10
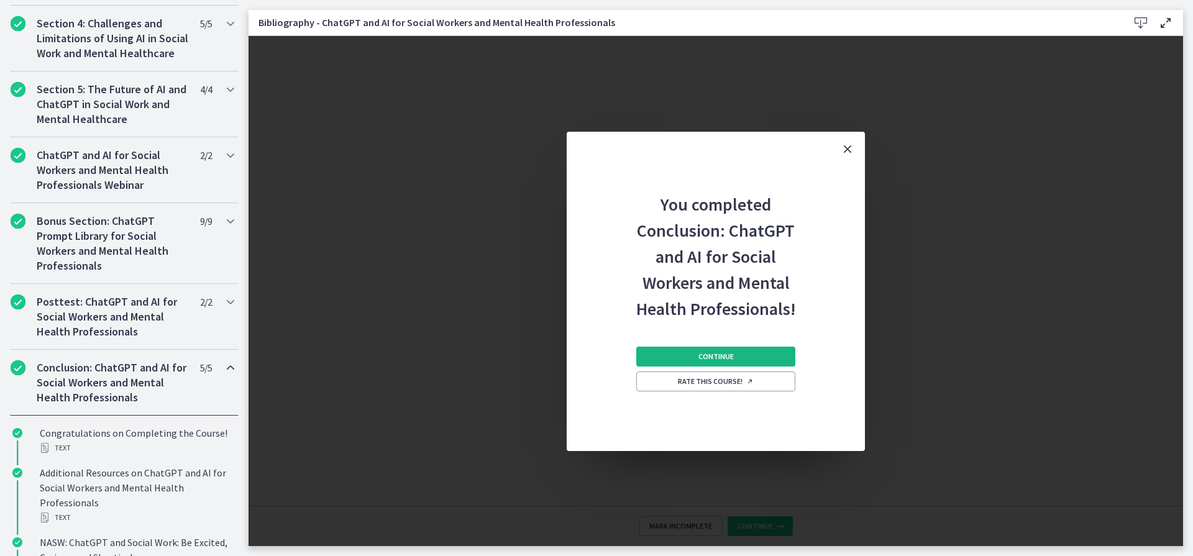
click at [711, 355] on span "Continue" at bounding box center [715, 357] width 35 height 10
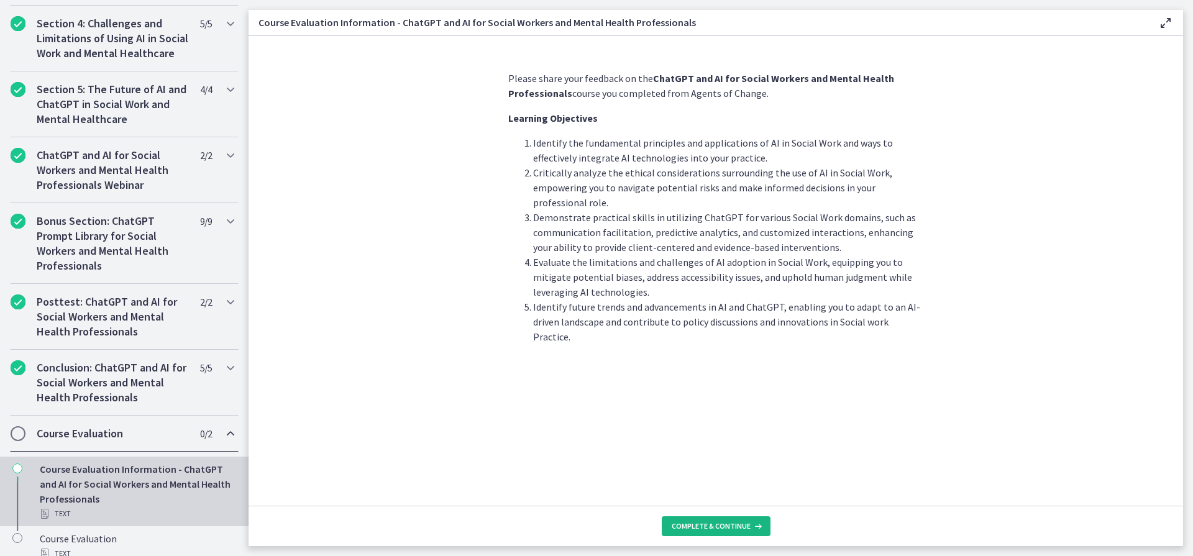
click at [731, 525] on span "Complete & continue" at bounding box center [711, 526] width 79 height 10
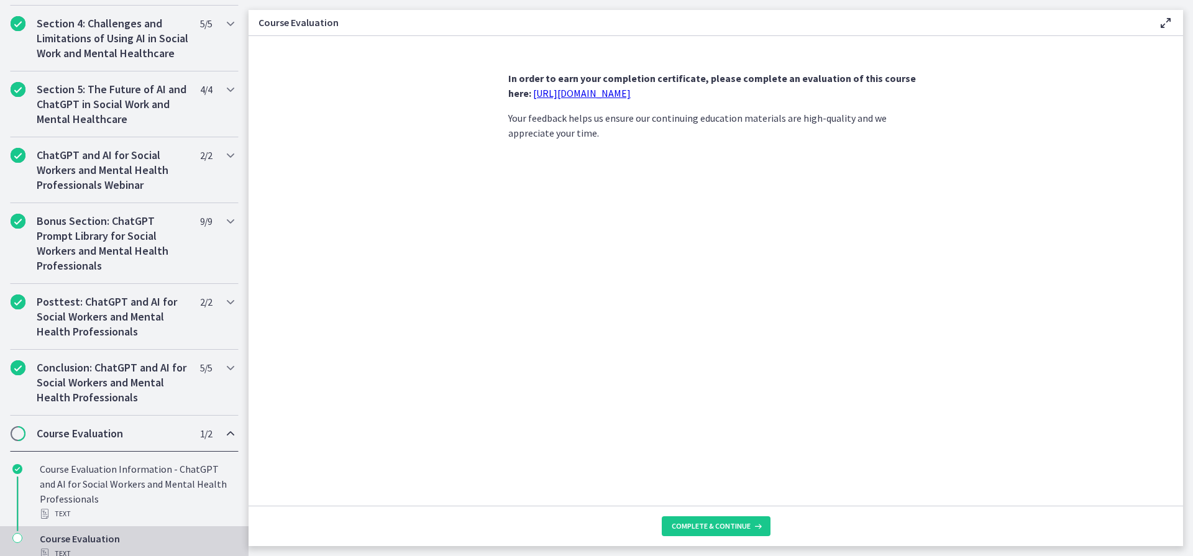
click at [592, 92] on link "https://forms.gle/jm1zbfhChZ2exBv78" at bounding box center [582, 93] width 98 height 12
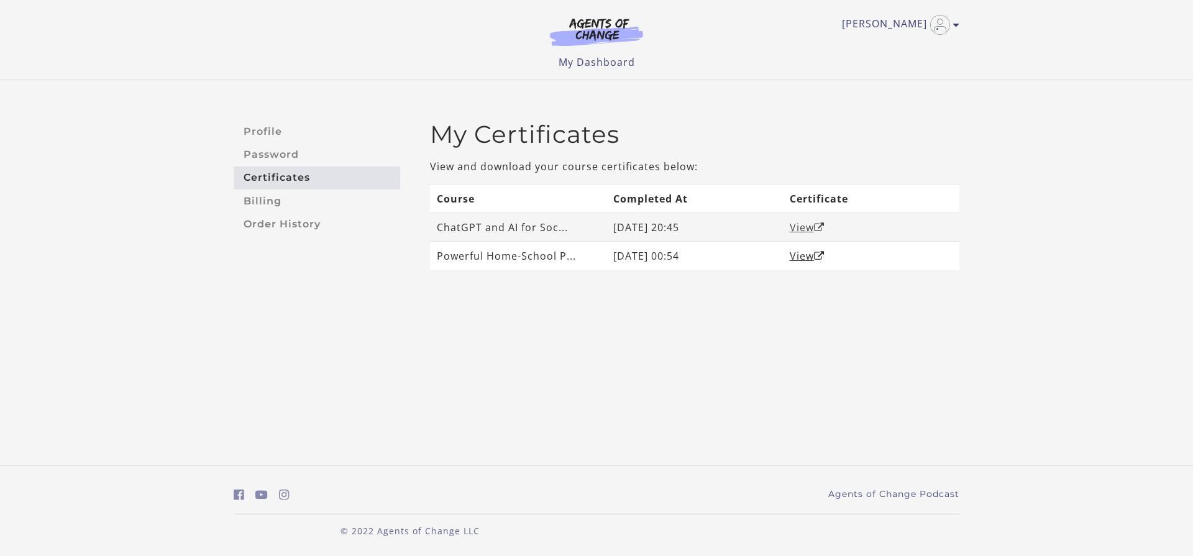
click at [823, 224] on icon "Open in a new window" at bounding box center [819, 227] width 11 height 10
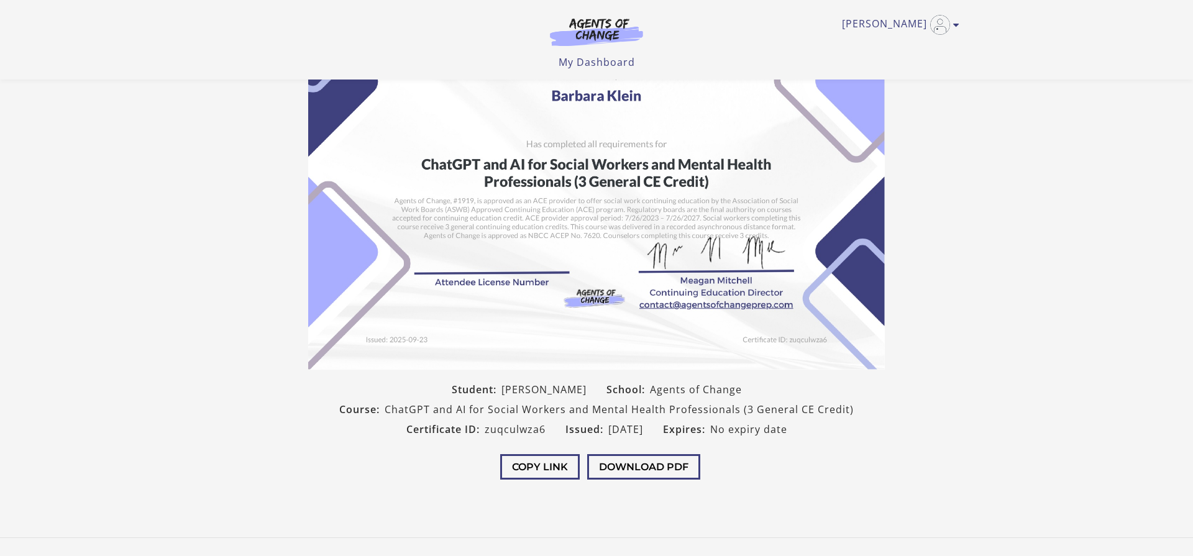
scroll to position [31, 0]
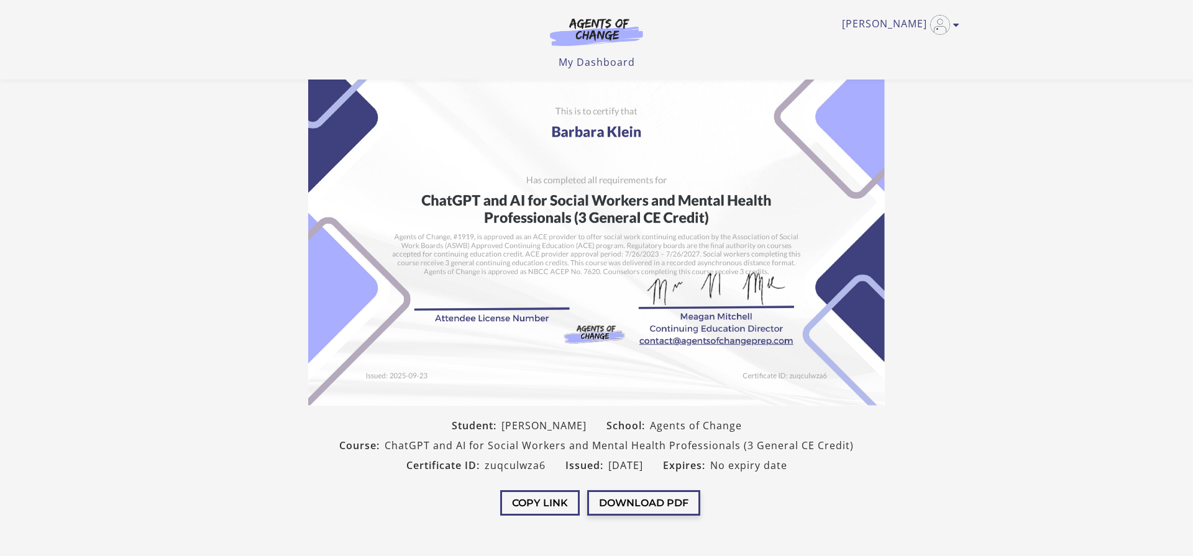
click at [653, 503] on button "Download PDF" at bounding box center [643, 502] width 113 height 25
